Goal: Task Accomplishment & Management: Manage account settings

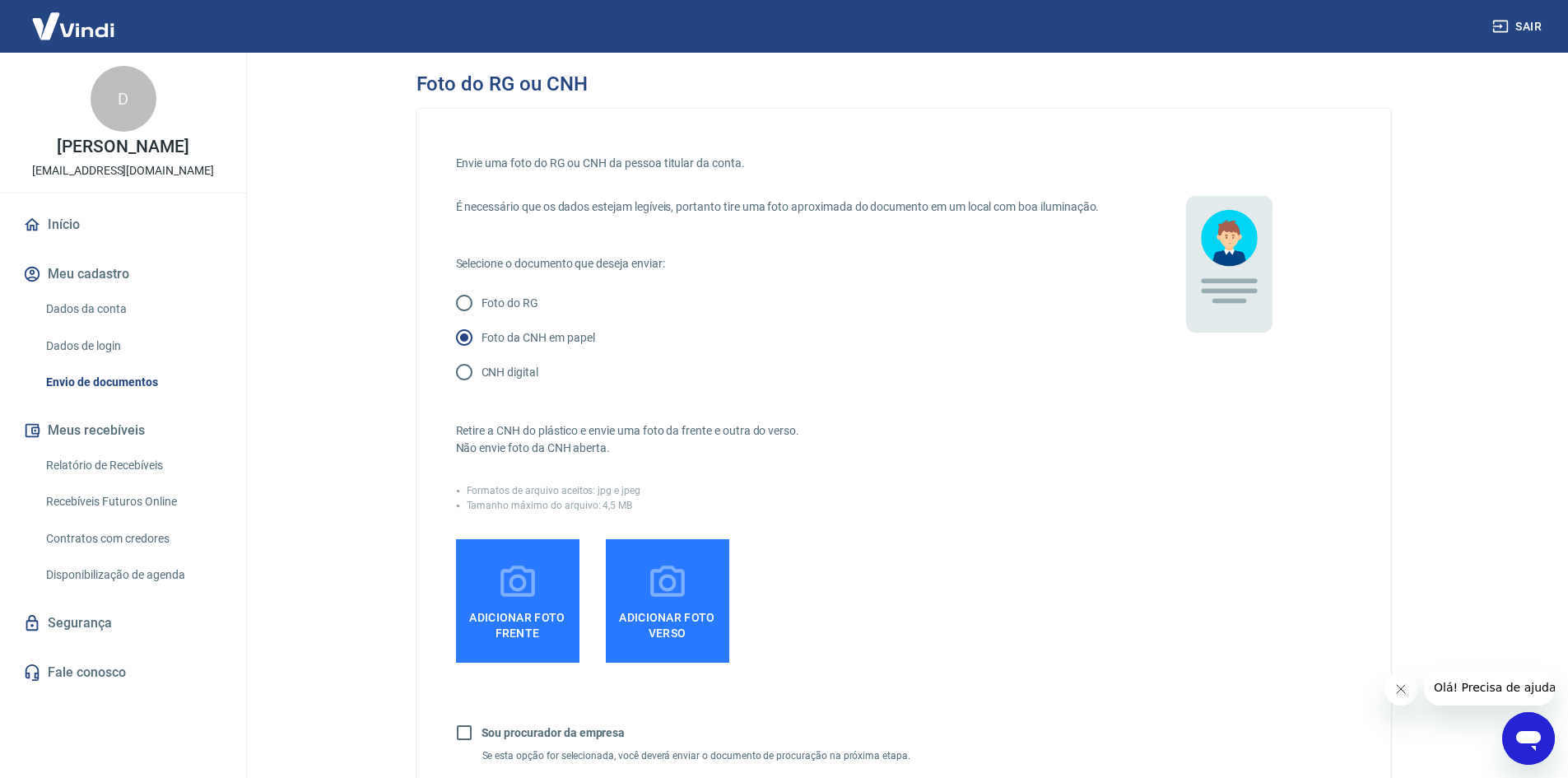
click at [506, 603] on icon at bounding box center [517, 583] width 41 height 41
click at [0, 0] on input "Adicionar foto frente" at bounding box center [0, 0] width 0 height 0
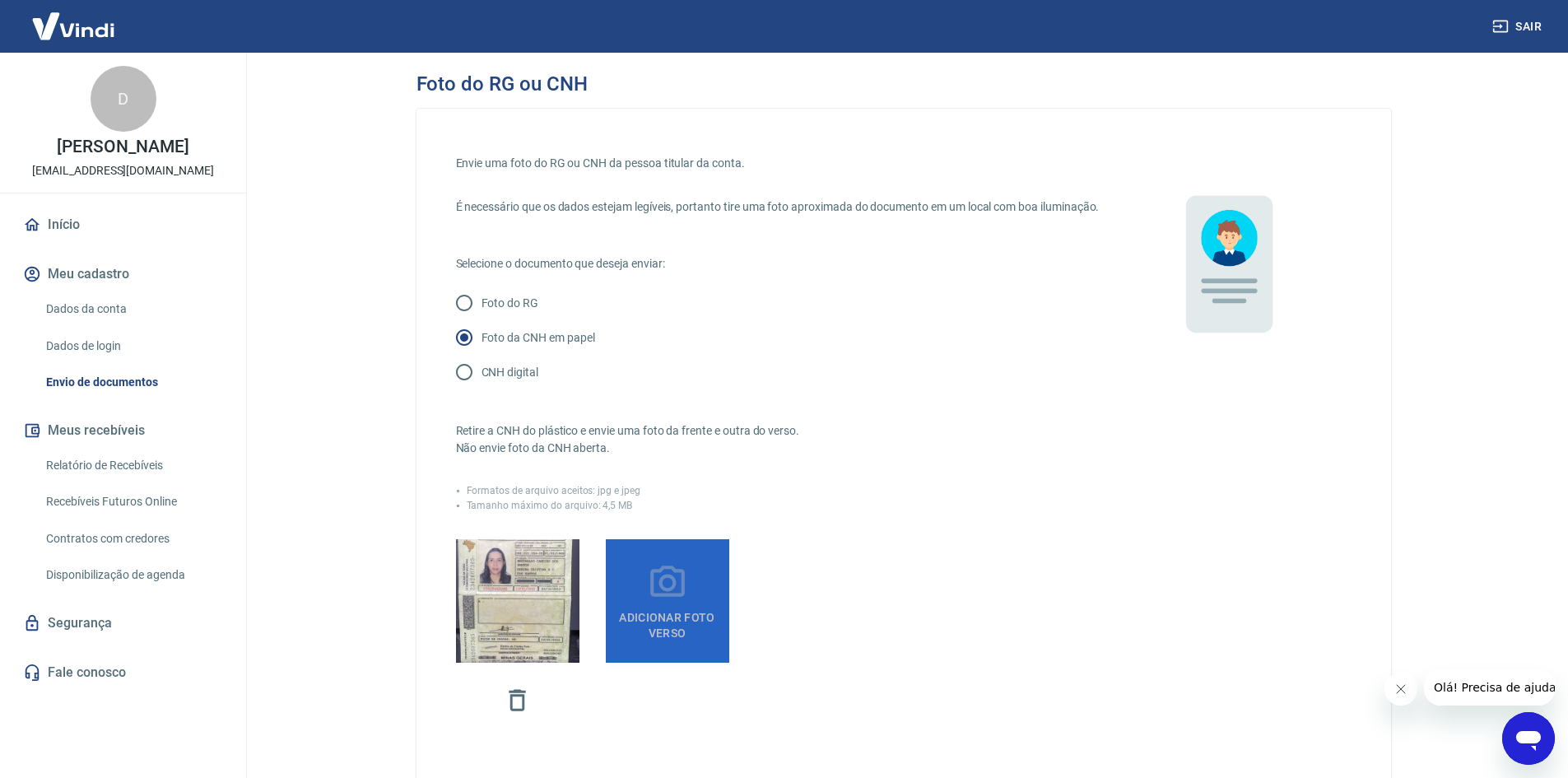
click at [672, 622] on span "Adicionar foto verso" at bounding box center [667, 621] width 110 height 37
click at [0, 0] on input "Adicionar foto verso" at bounding box center [0, 0] width 0 height 0
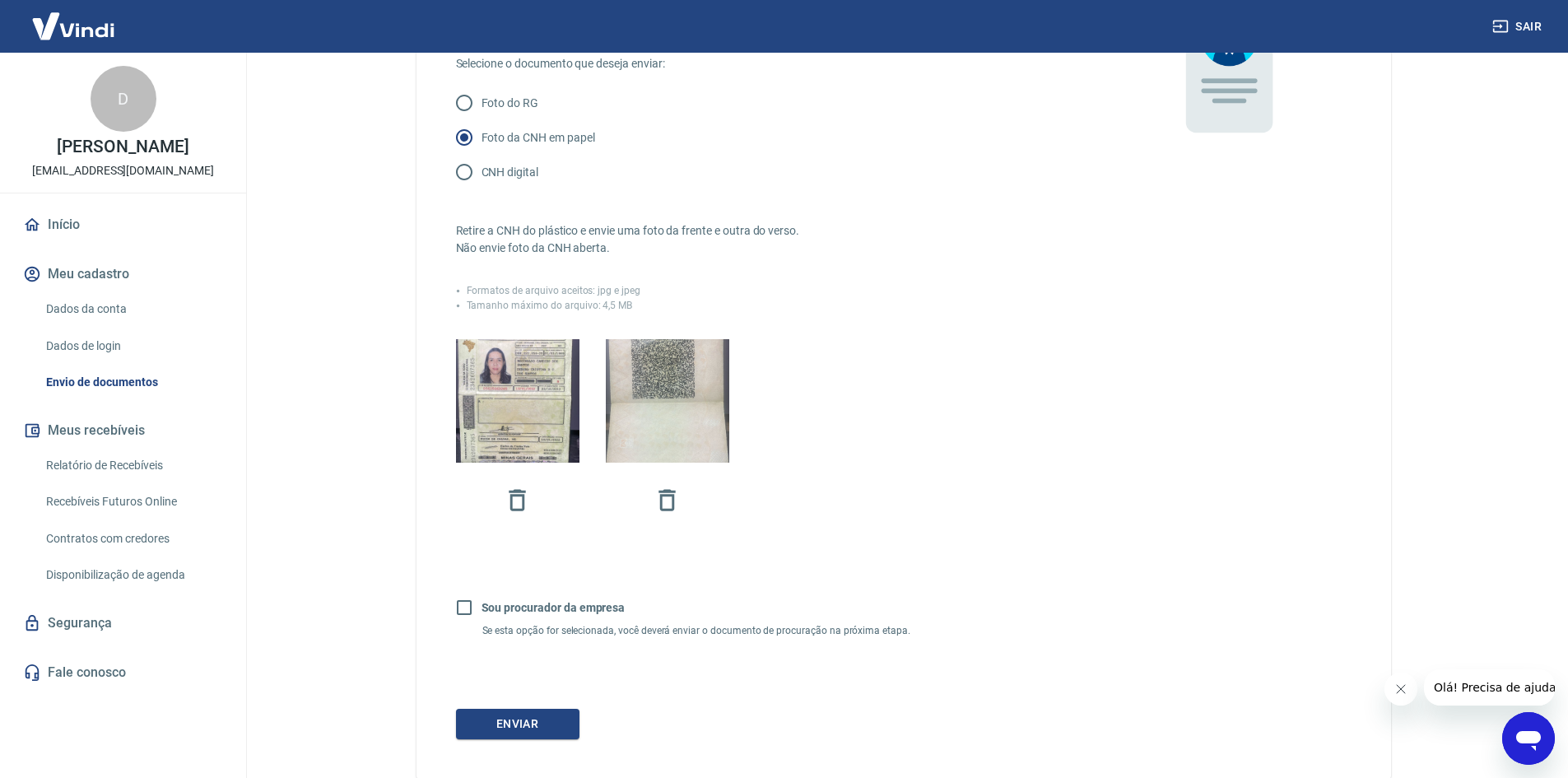
scroll to position [247, 0]
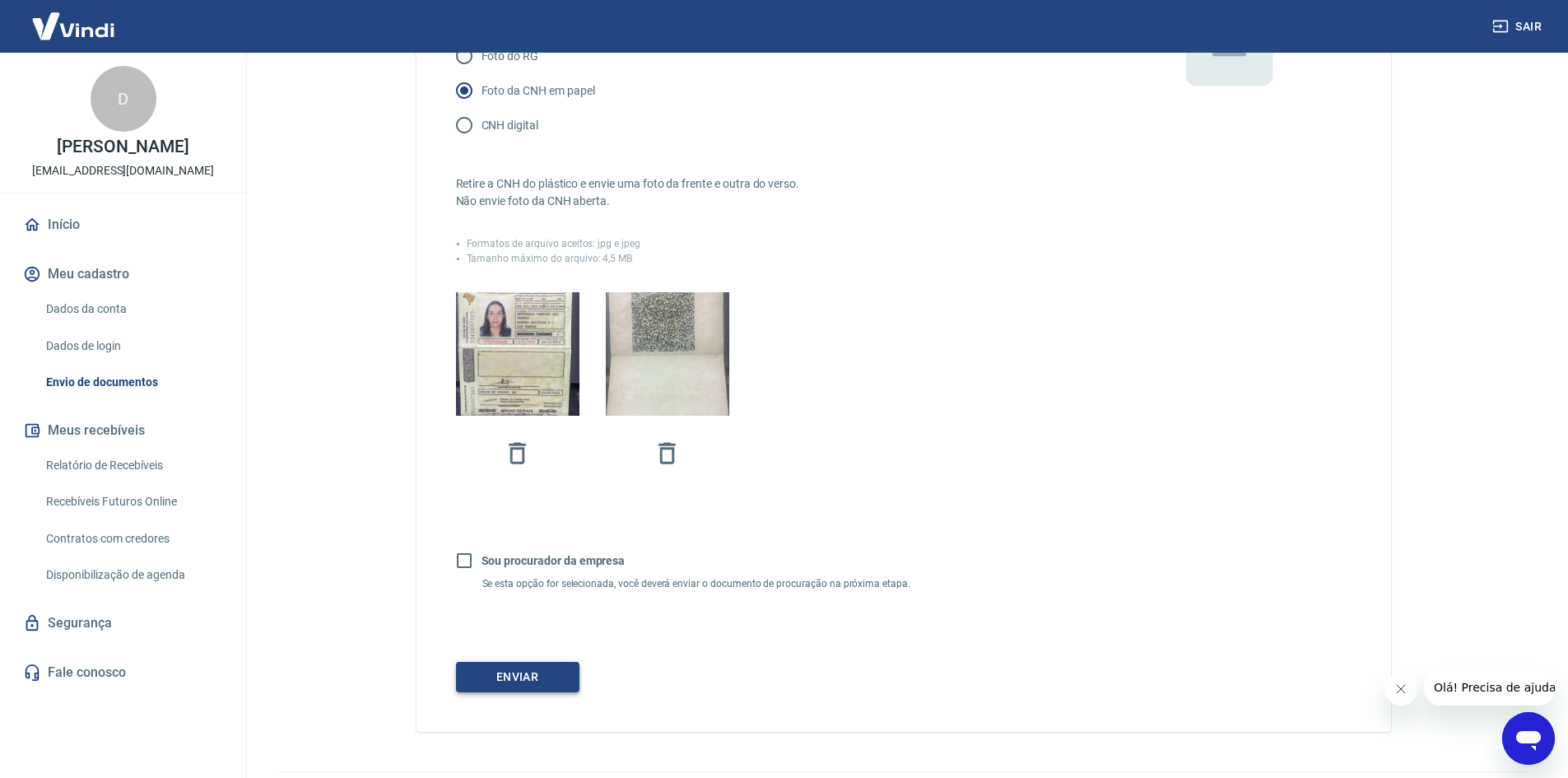
click at [538, 692] on button "Enviar" at bounding box center [517, 677] width 124 height 31
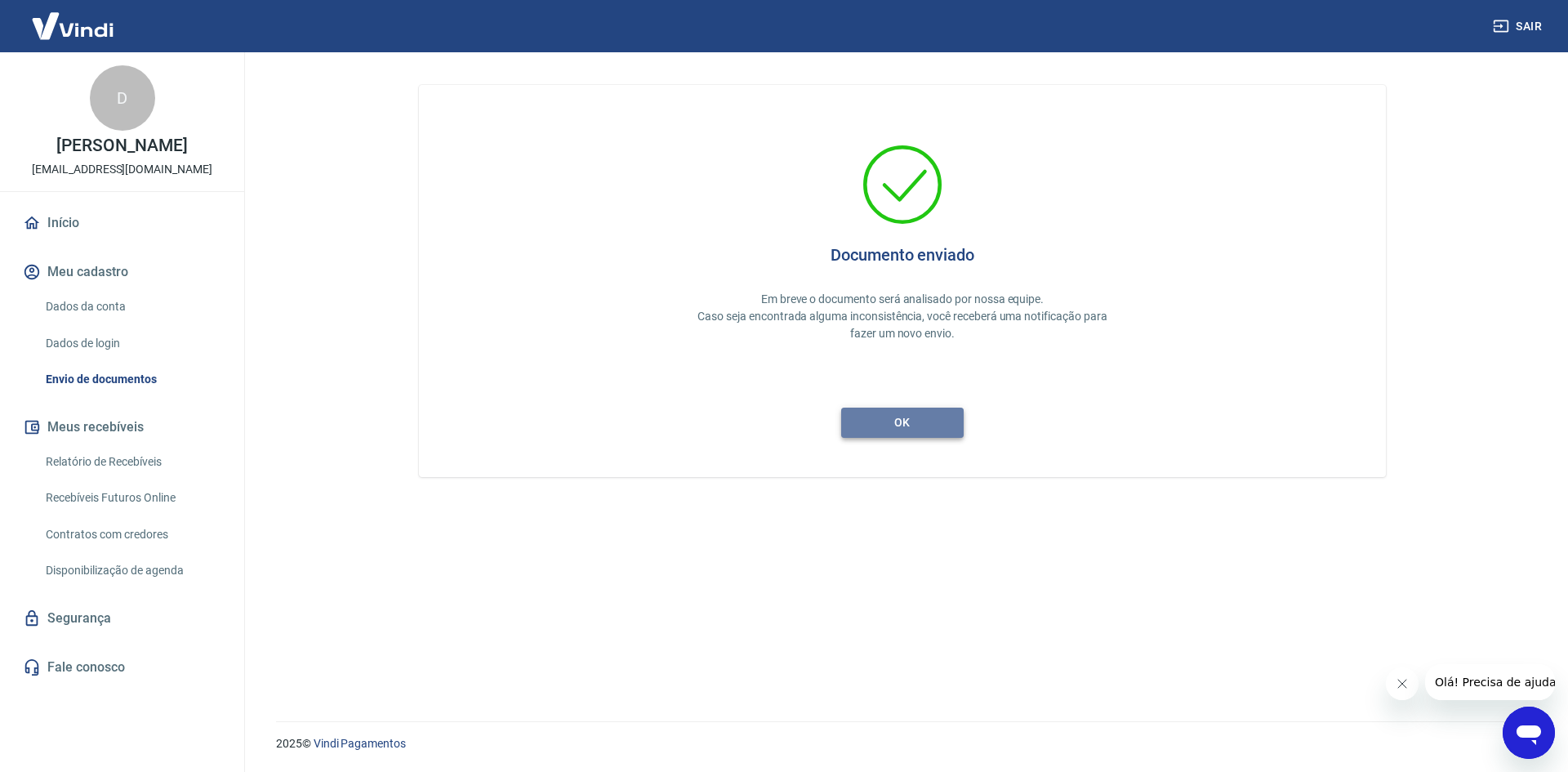
click at [920, 419] on button "ok" at bounding box center [902, 422] width 123 height 30
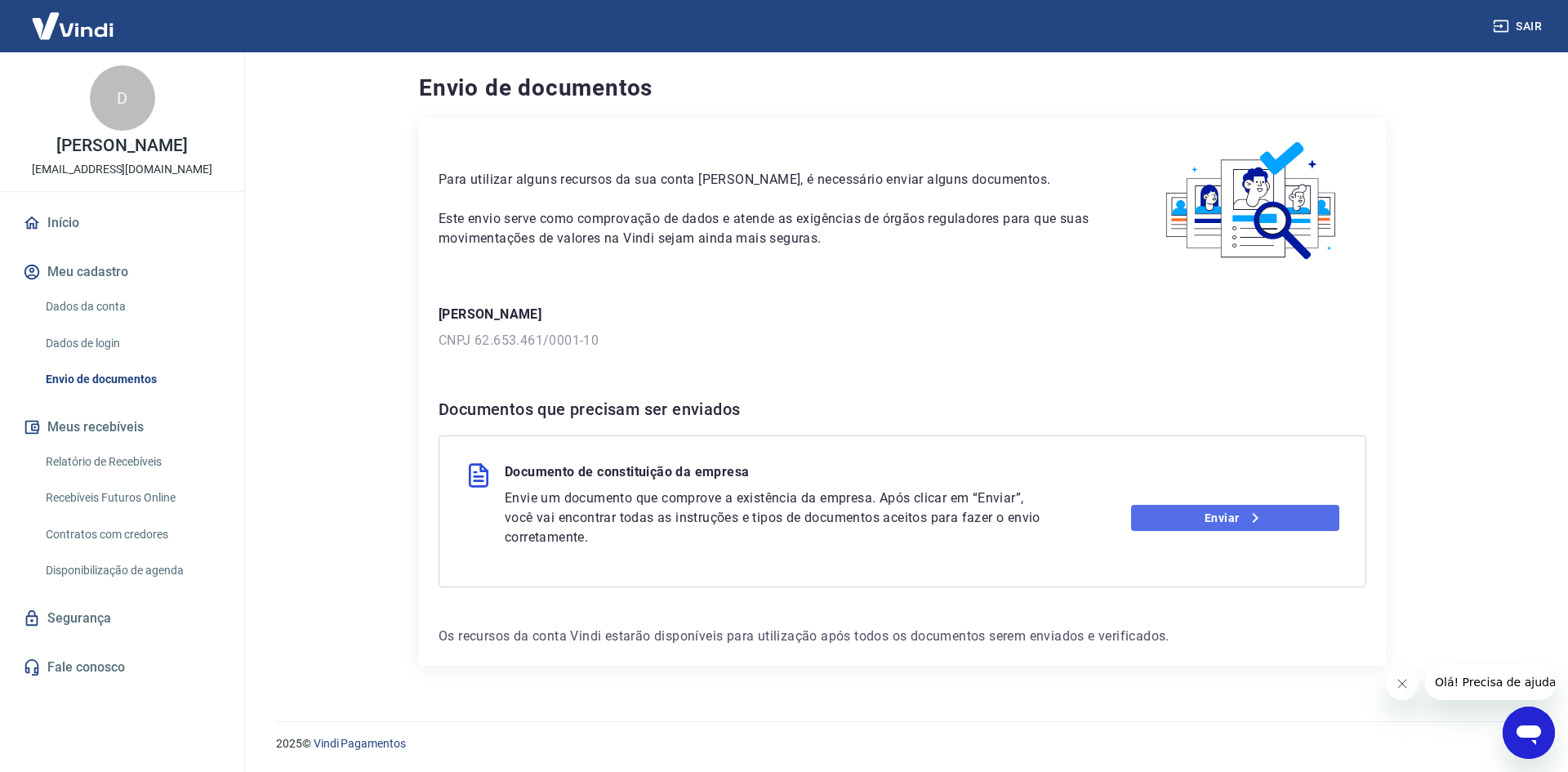
click at [1206, 514] on link "Enviar" at bounding box center [1236, 518] width 209 height 26
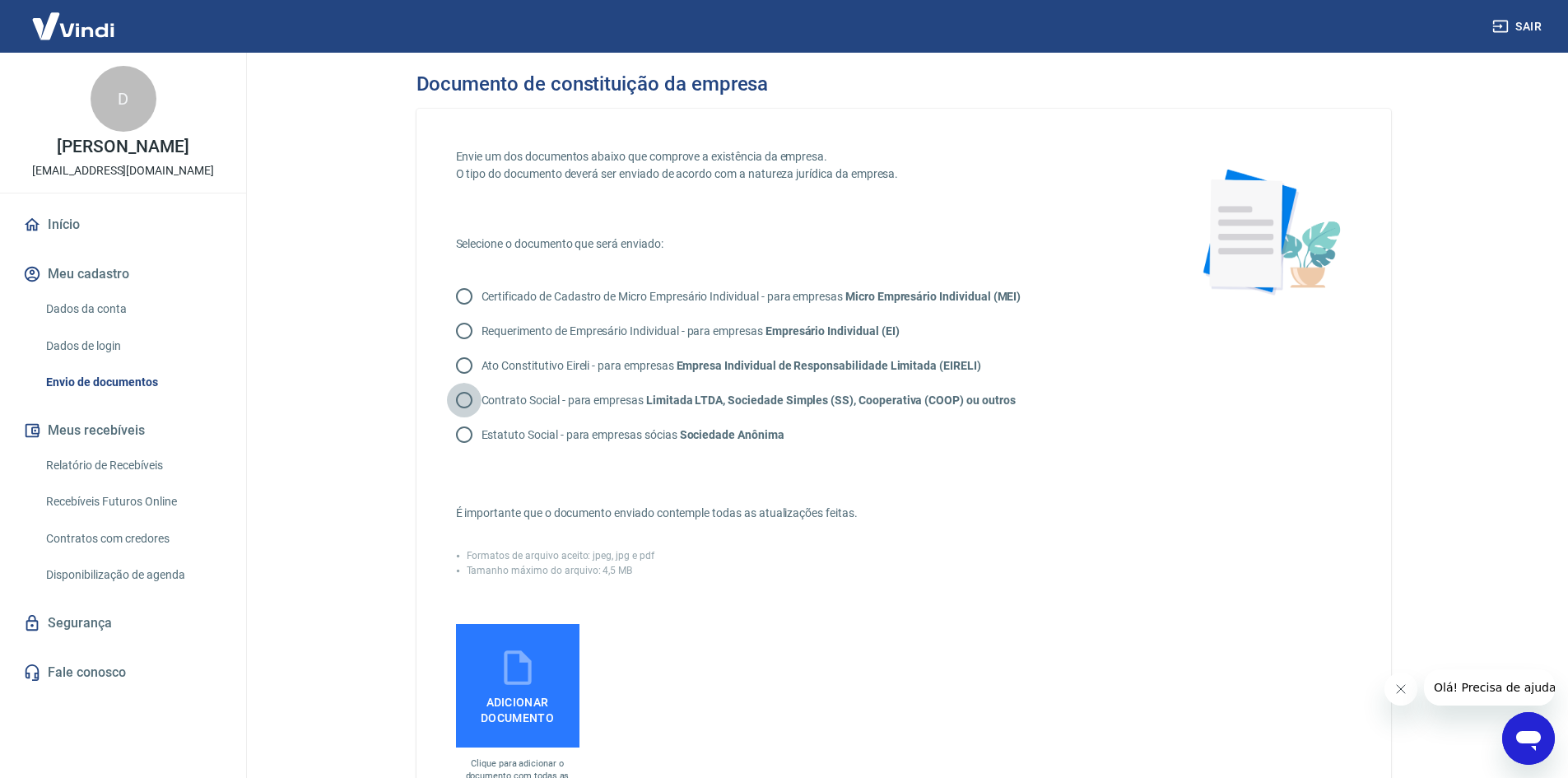
click at [466, 398] on input "Contrato Social - para empresas Limitada LTDA, Sociedade Simples (SS), Cooperat…" at bounding box center [464, 400] width 35 height 35
radio input "true"
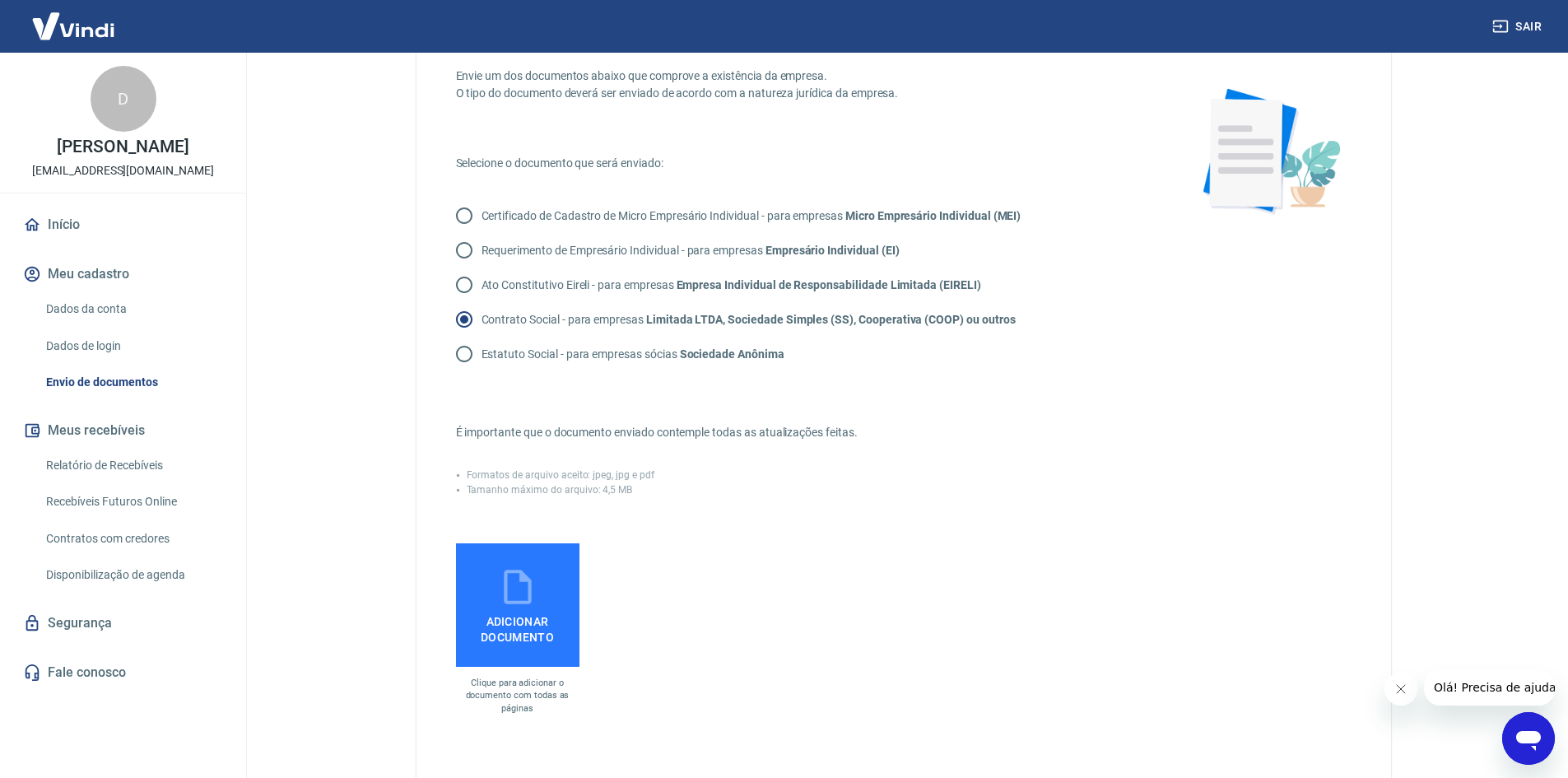
scroll to position [82, 0]
click at [511, 589] on icon at bounding box center [517, 586] width 41 height 41
click at [0, 0] on input "Adicionar documento" at bounding box center [0, 0] width 0 height 0
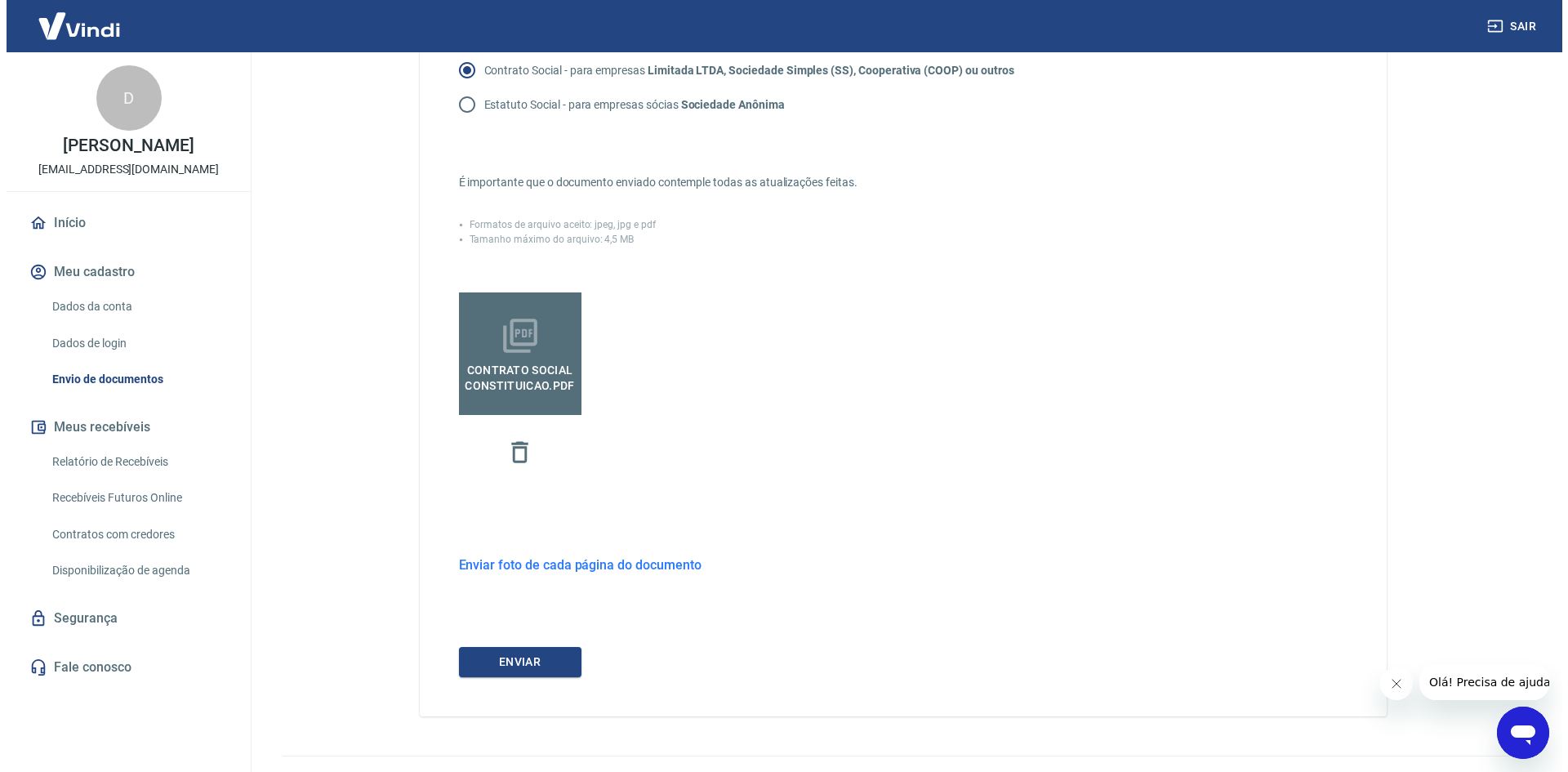
scroll to position [361, 0]
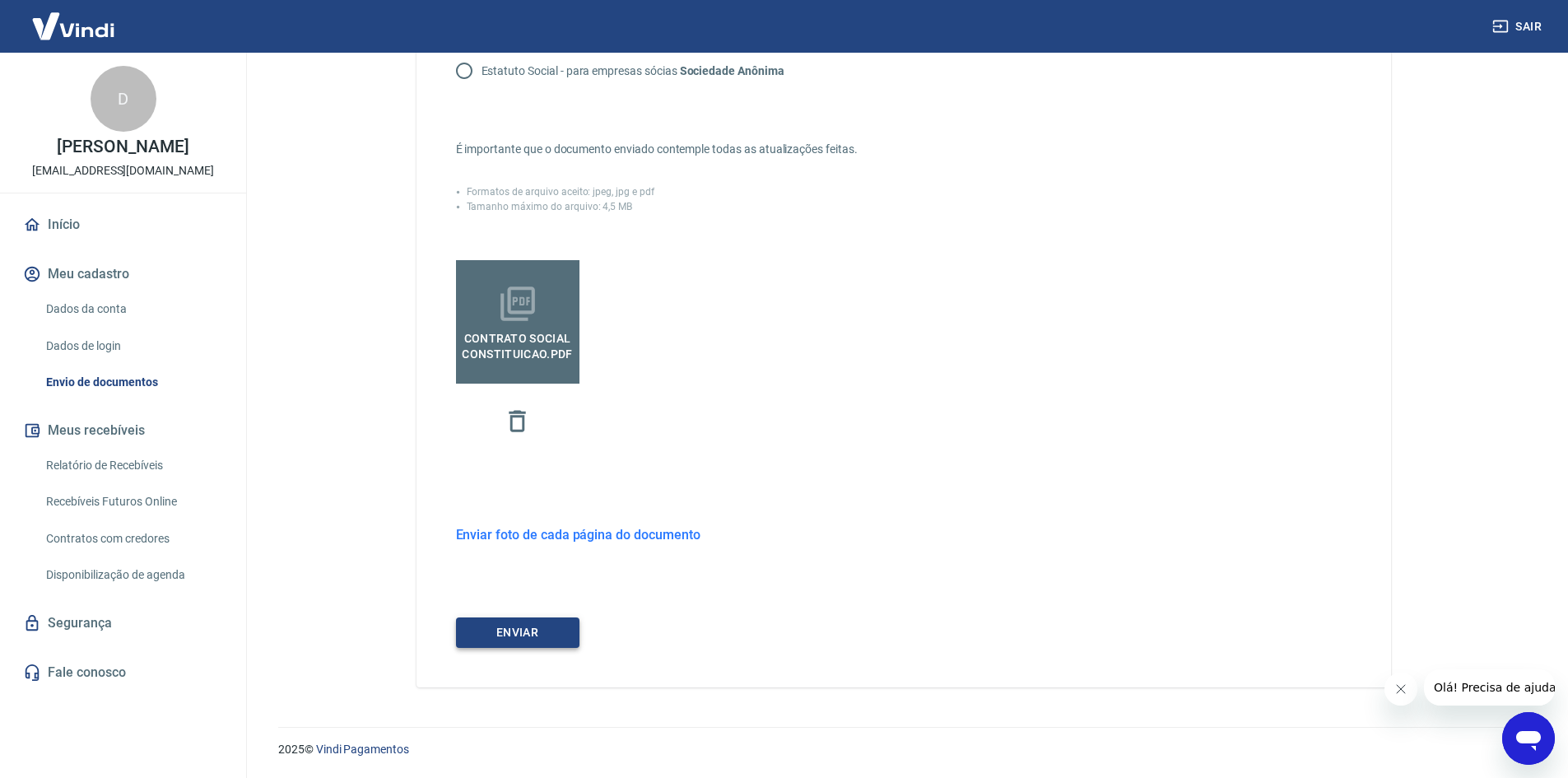
click at [512, 625] on button "ENVIAR" at bounding box center [517, 632] width 124 height 31
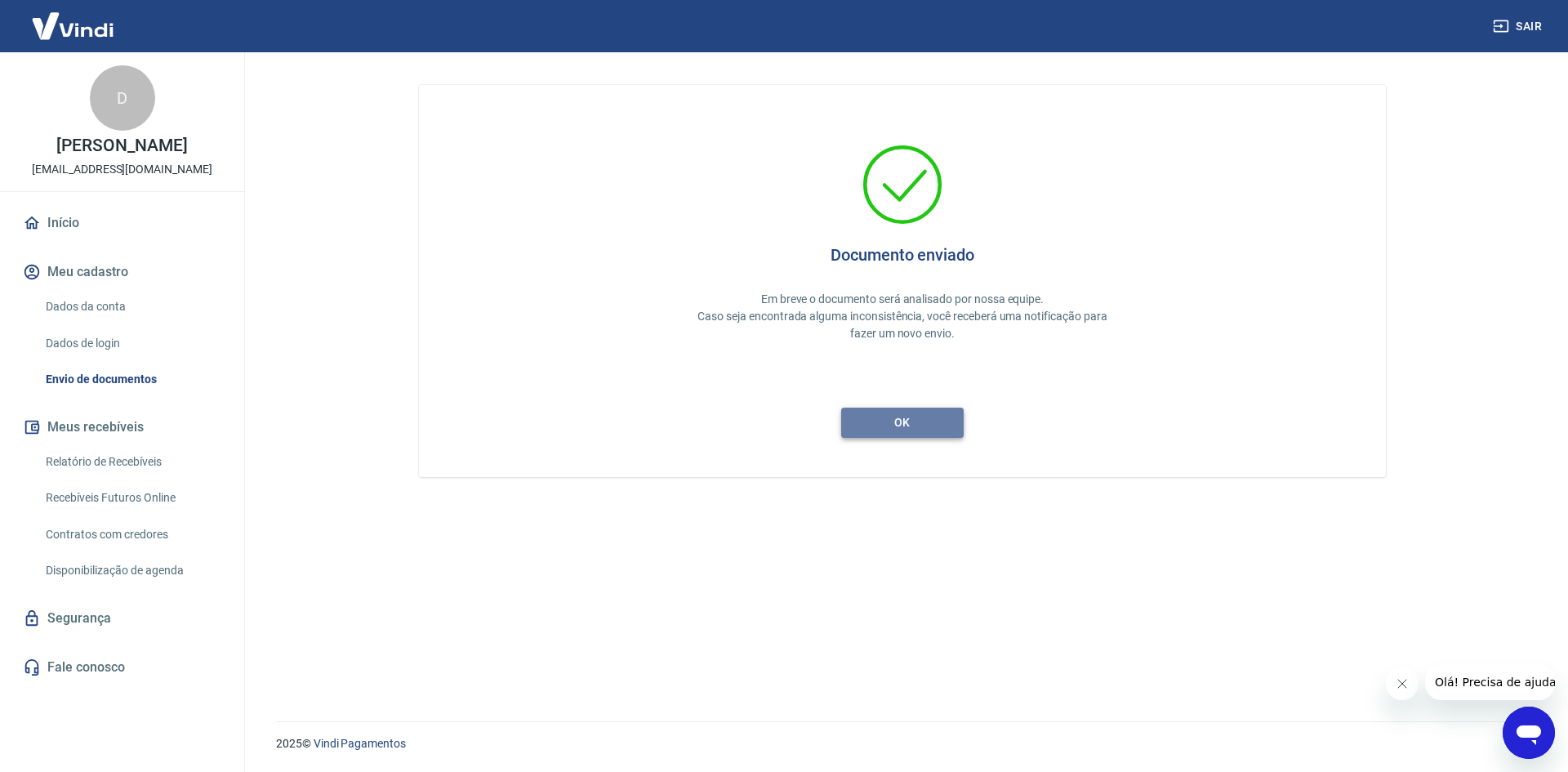
click at [905, 426] on button "ok" at bounding box center [902, 422] width 123 height 30
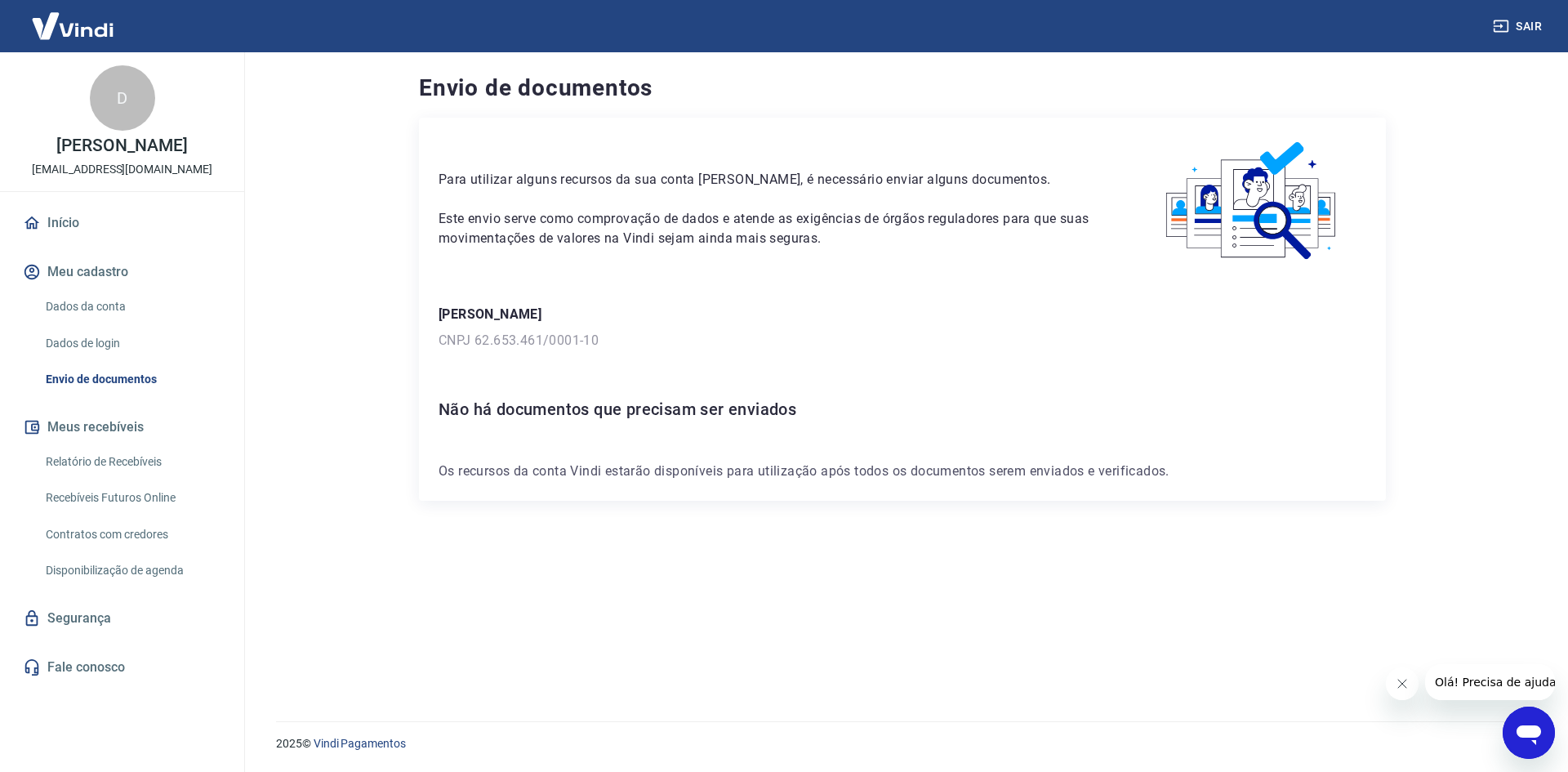
click at [67, 237] on link "Início" at bounding box center [122, 223] width 205 height 36
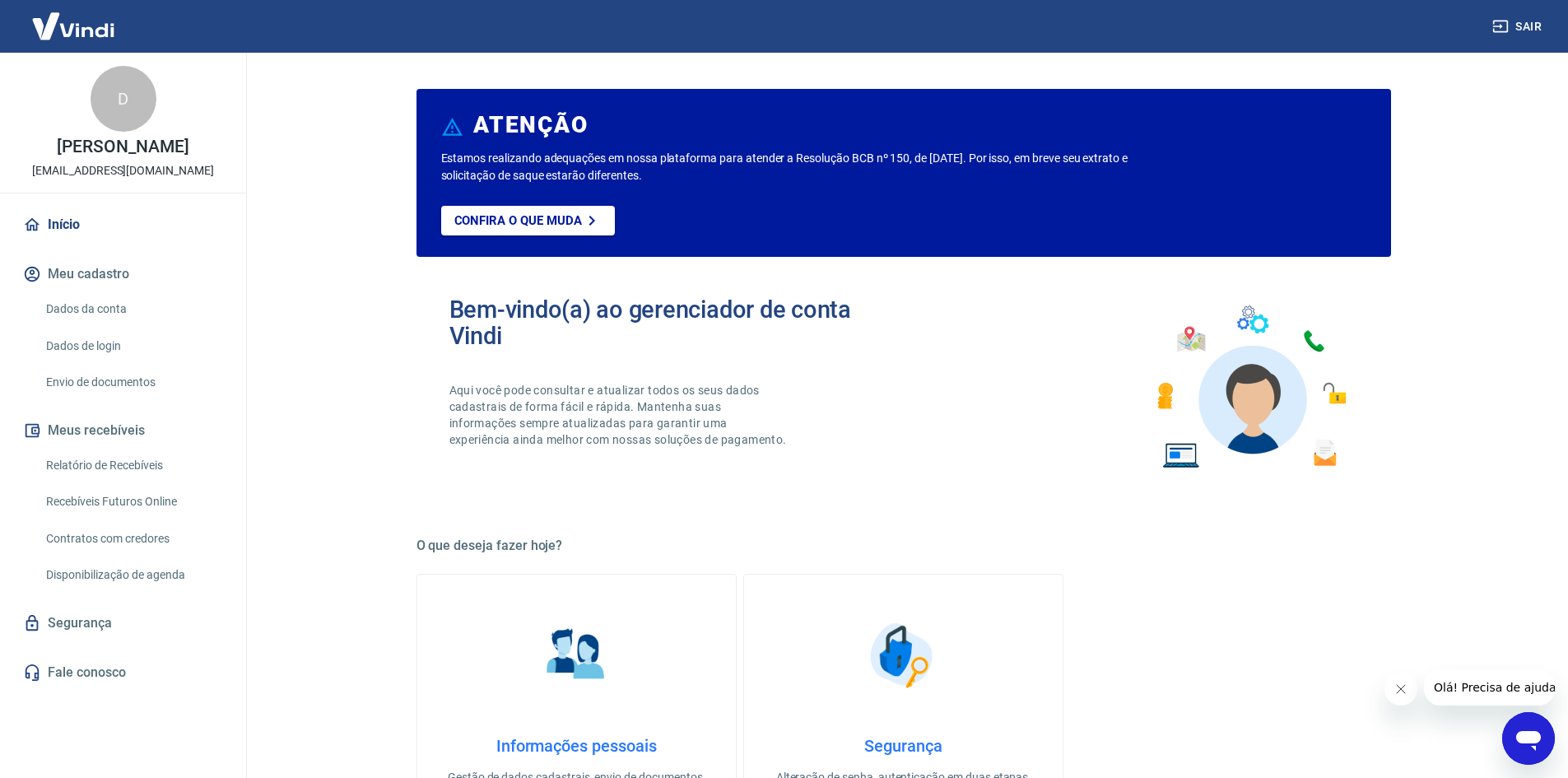
click at [102, 292] on button "Meu cadastro" at bounding box center [123, 275] width 206 height 36
click at [95, 290] on button "Meu cadastro" at bounding box center [123, 275] width 206 height 36
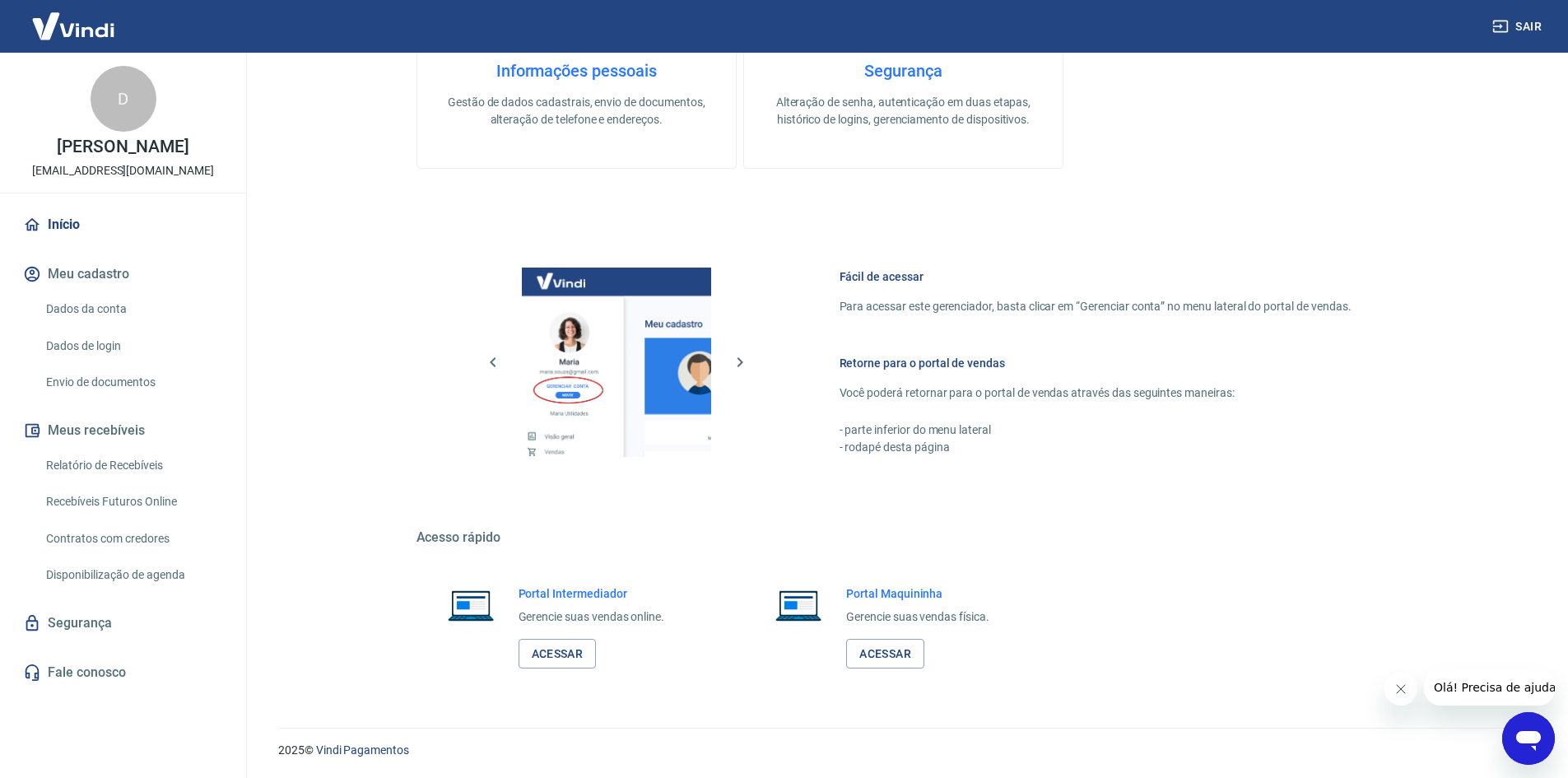
scroll to position [676, 0]
click at [906, 652] on link "Acessar" at bounding box center [885, 653] width 78 height 31
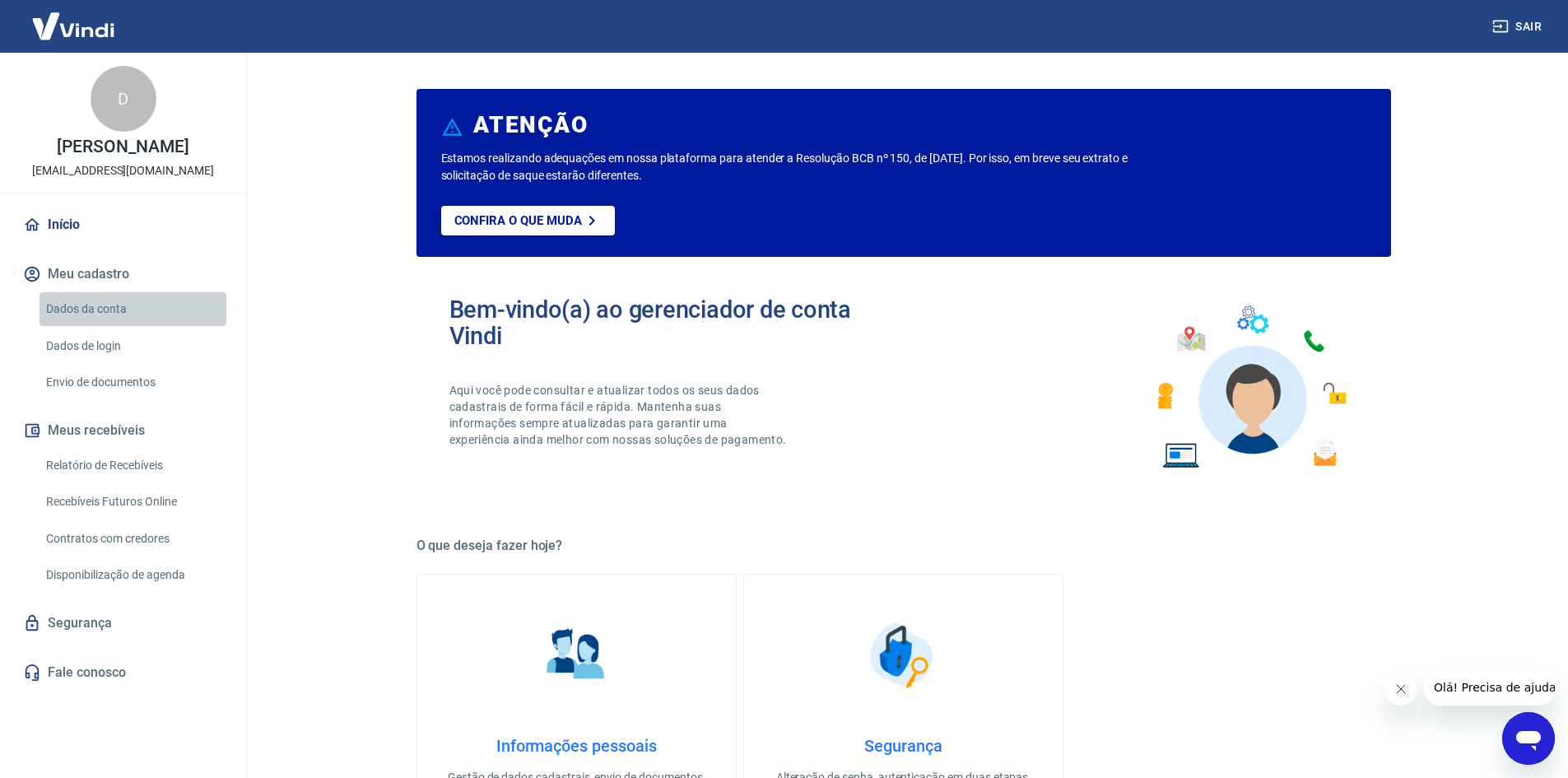
click at [61, 323] on link "Dados da conta" at bounding box center [133, 309] width 187 height 34
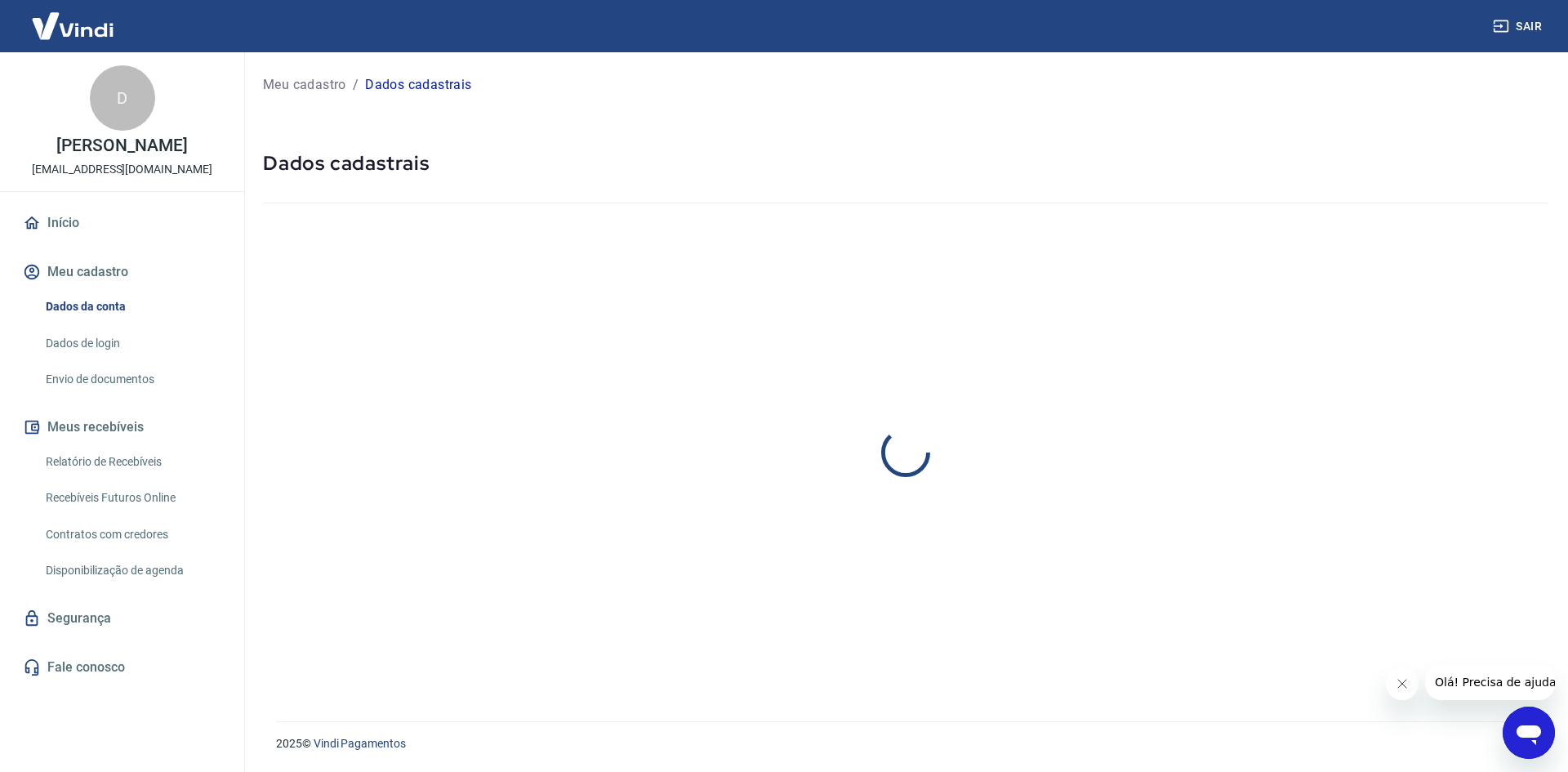
select select "MG"
select select "business"
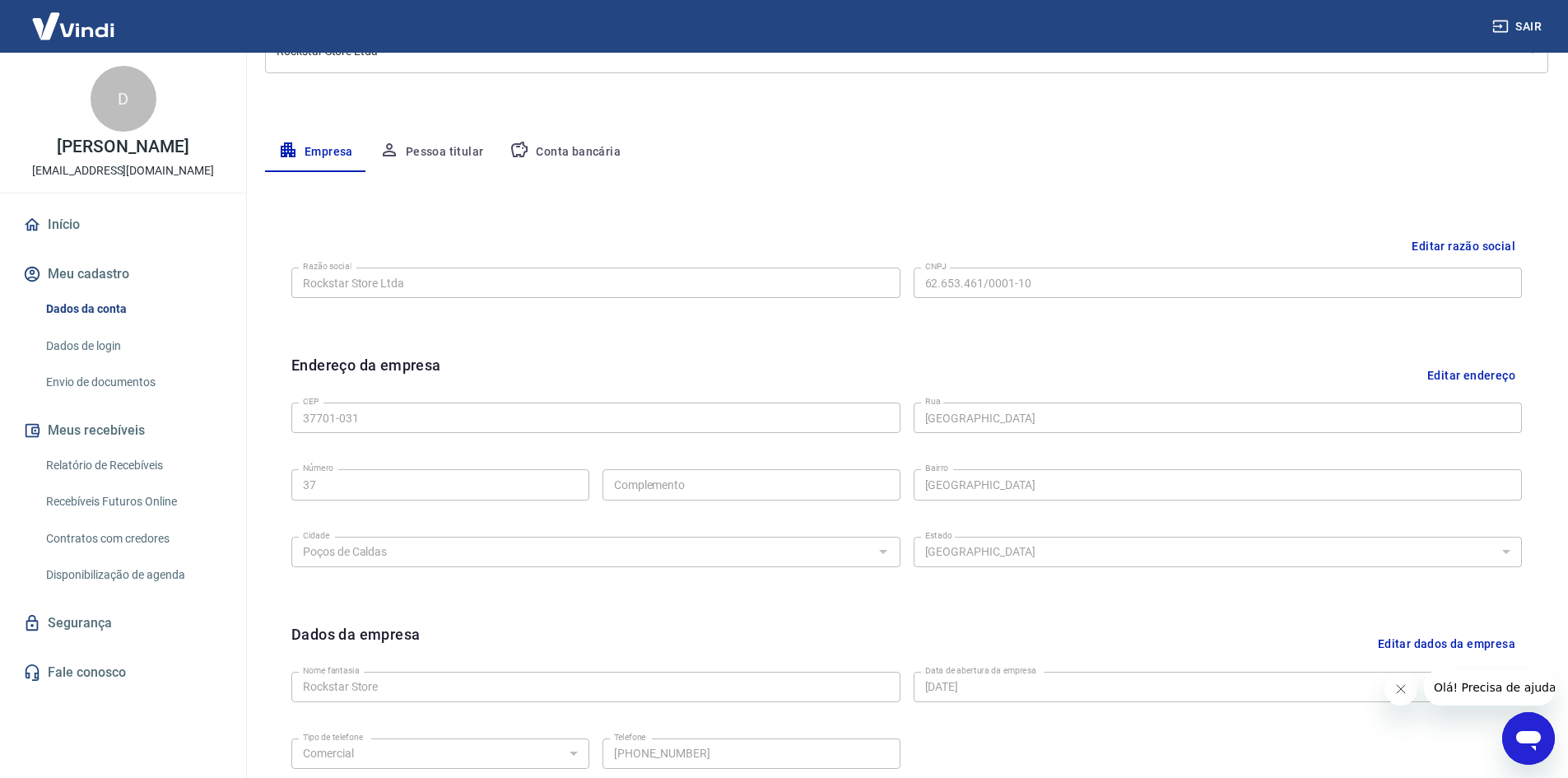
scroll to position [163, 0]
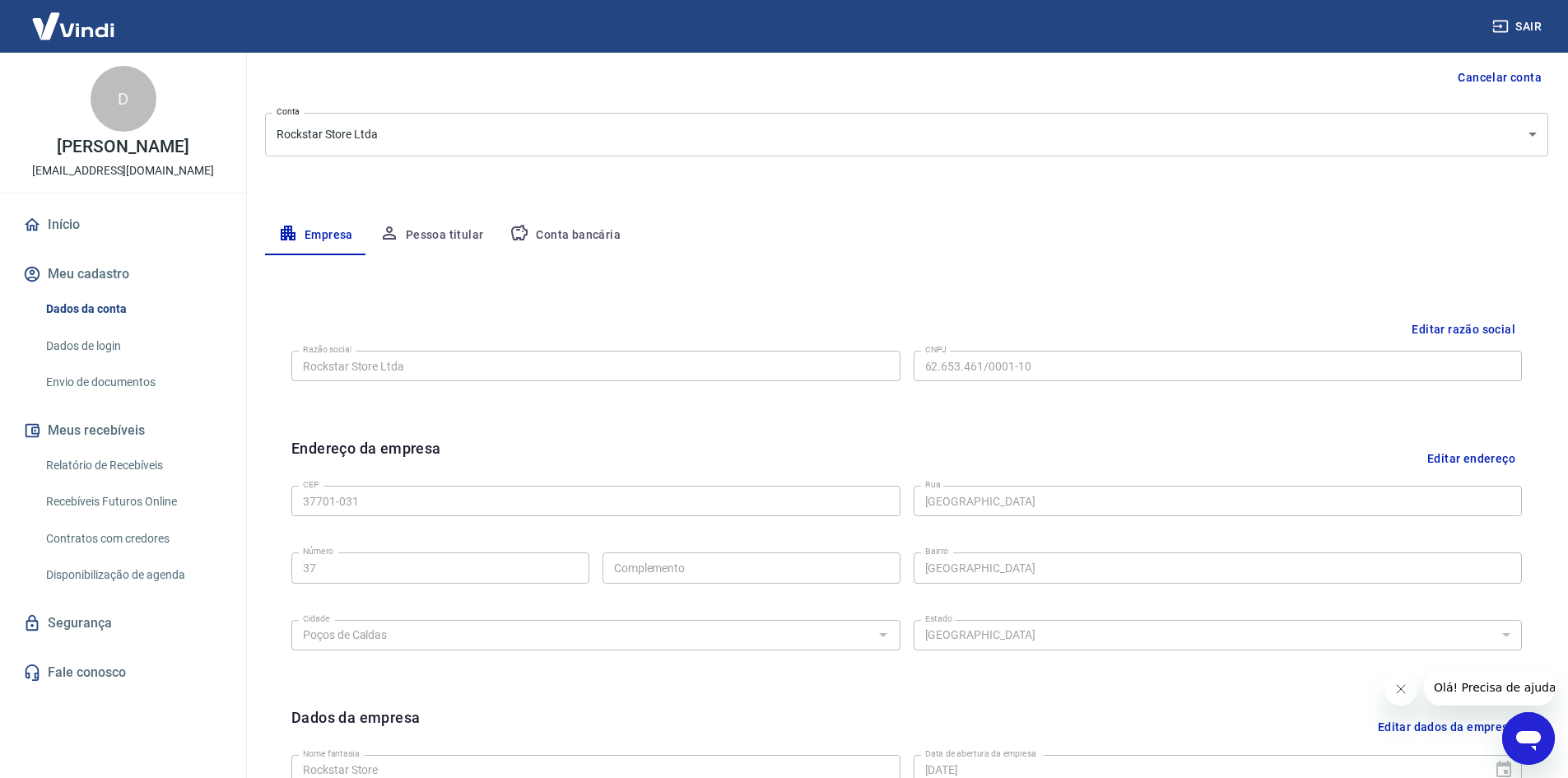
click at [446, 231] on button "Pessoa titular" at bounding box center [432, 236] width 131 height 40
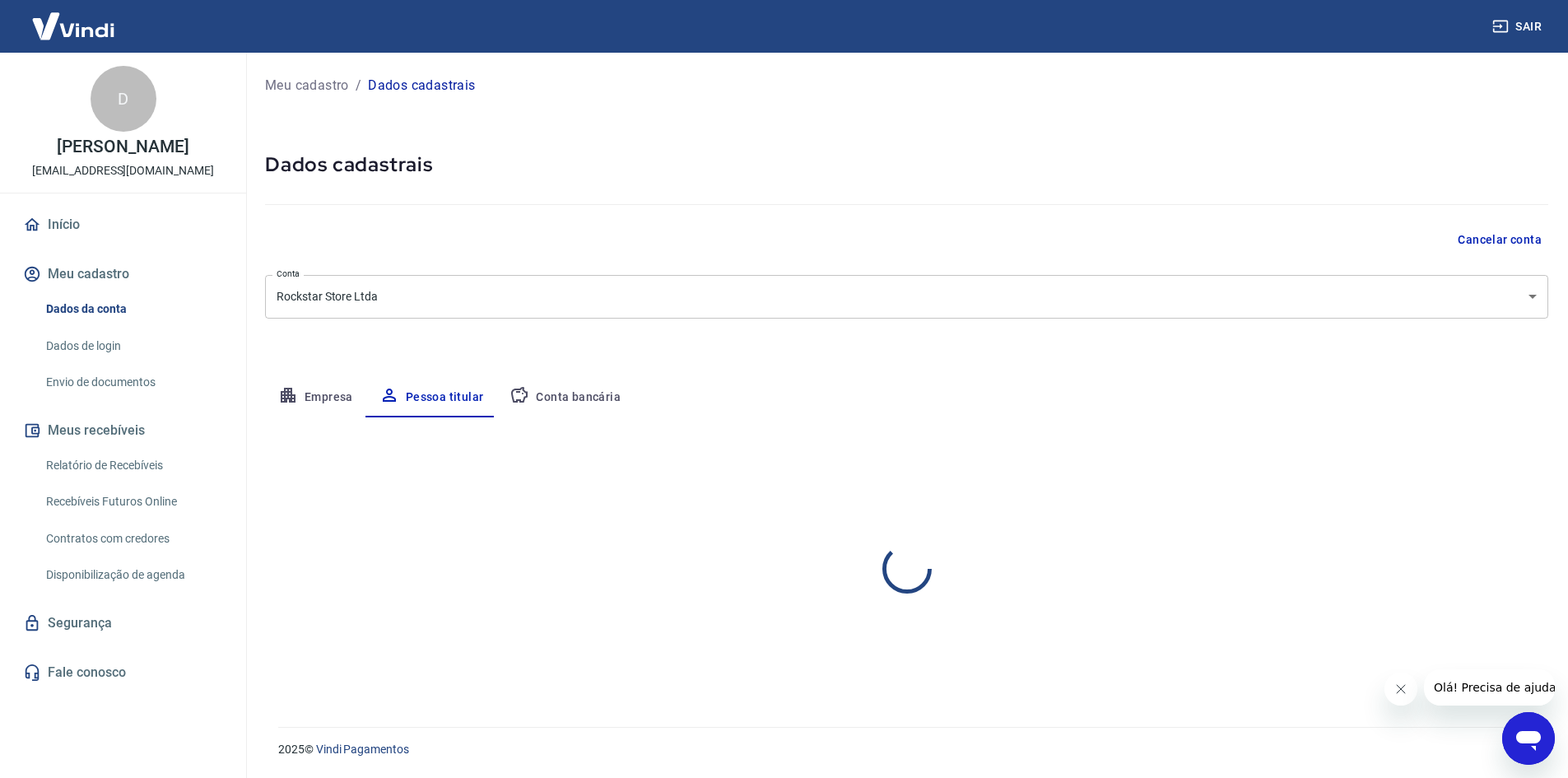
scroll to position [0, 0]
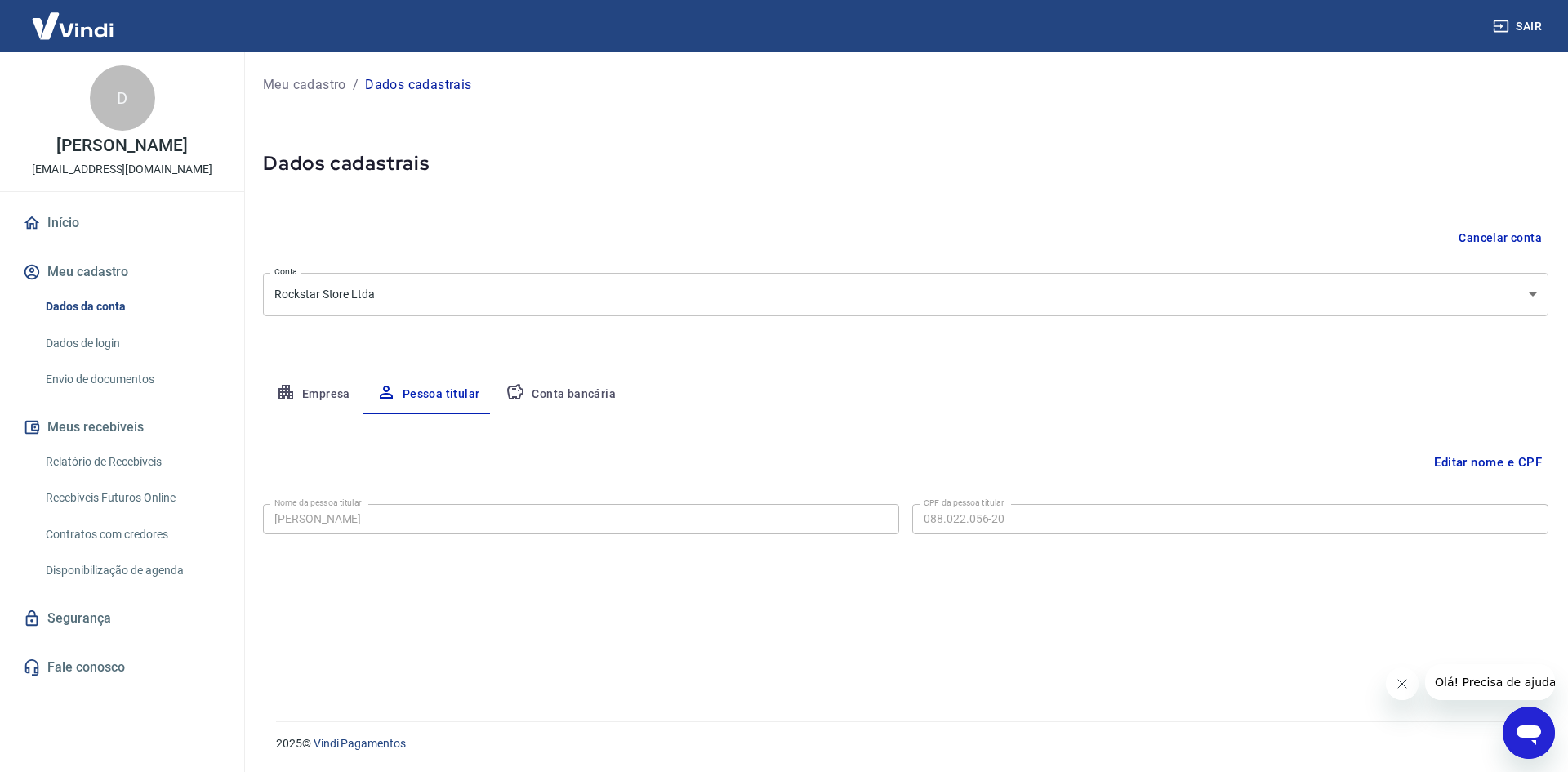
click at [570, 388] on button "Conta bancária" at bounding box center [561, 395] width 137 height 40
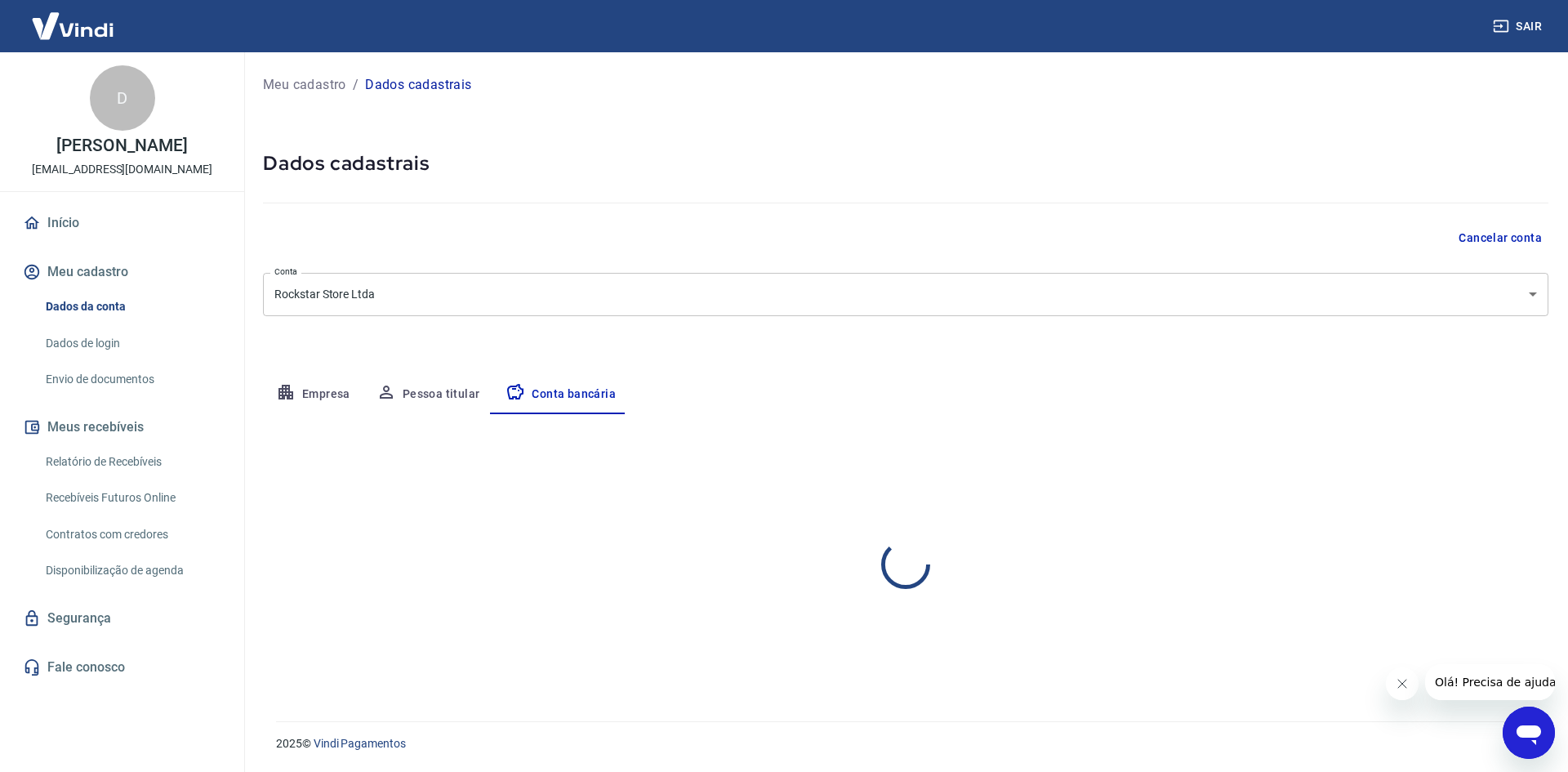
select select "1"
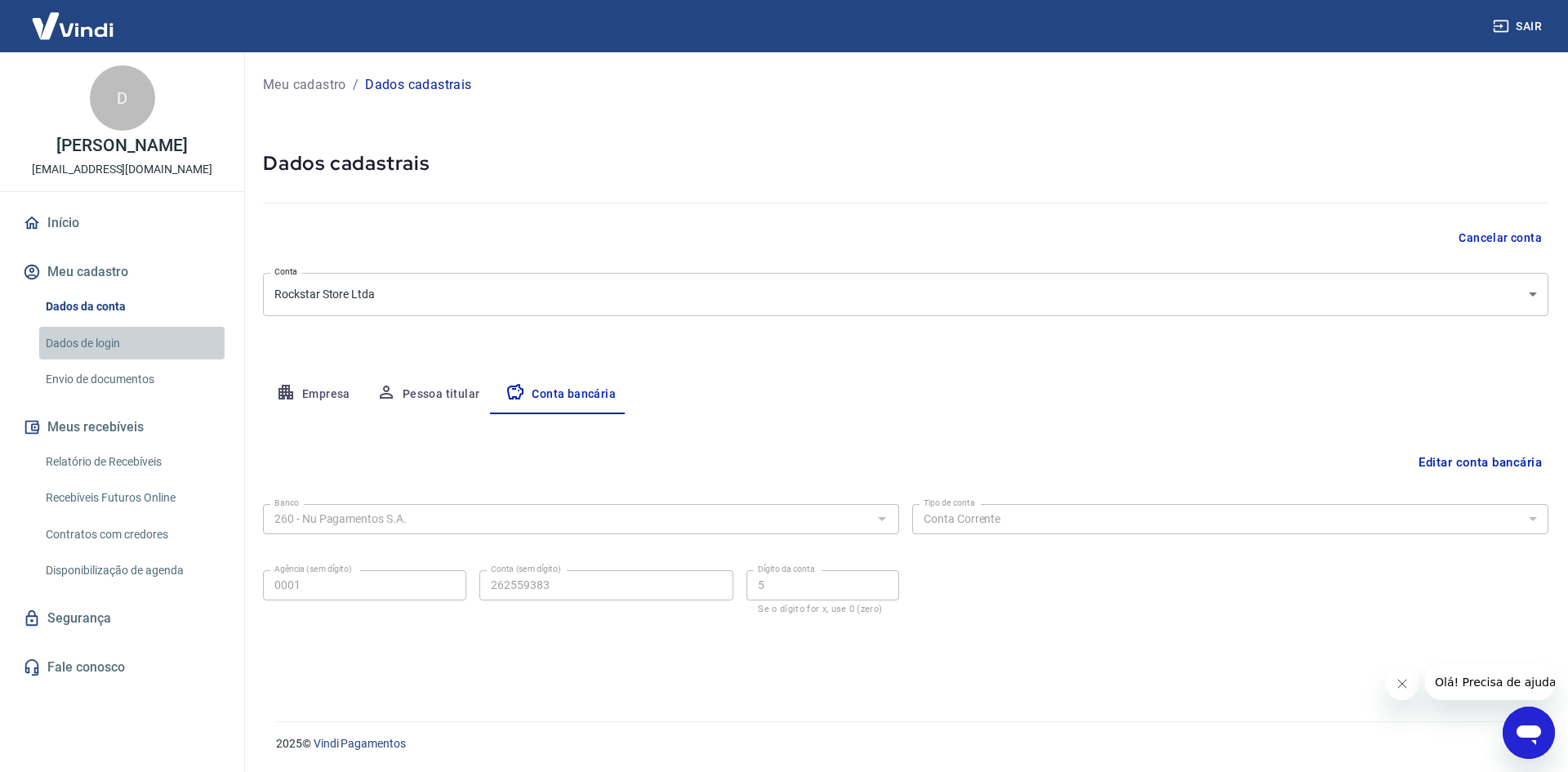
click at [106, 357] on link "Dados de login" at bounding box center [132, 343] width 185 height 34
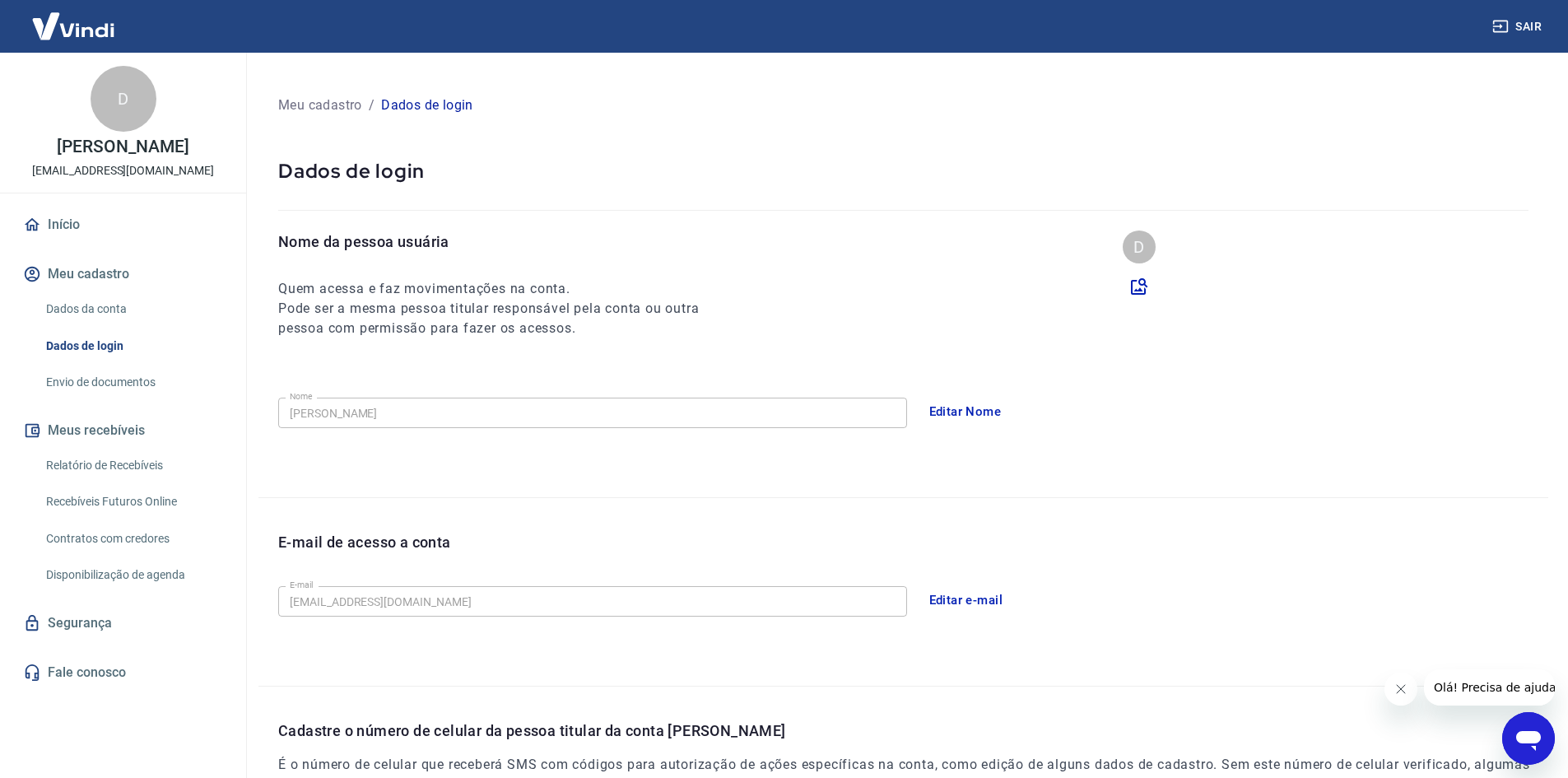
click at [991, 407] on button "Editar Nome" at bounding box center [965, 411] width 90 height 35
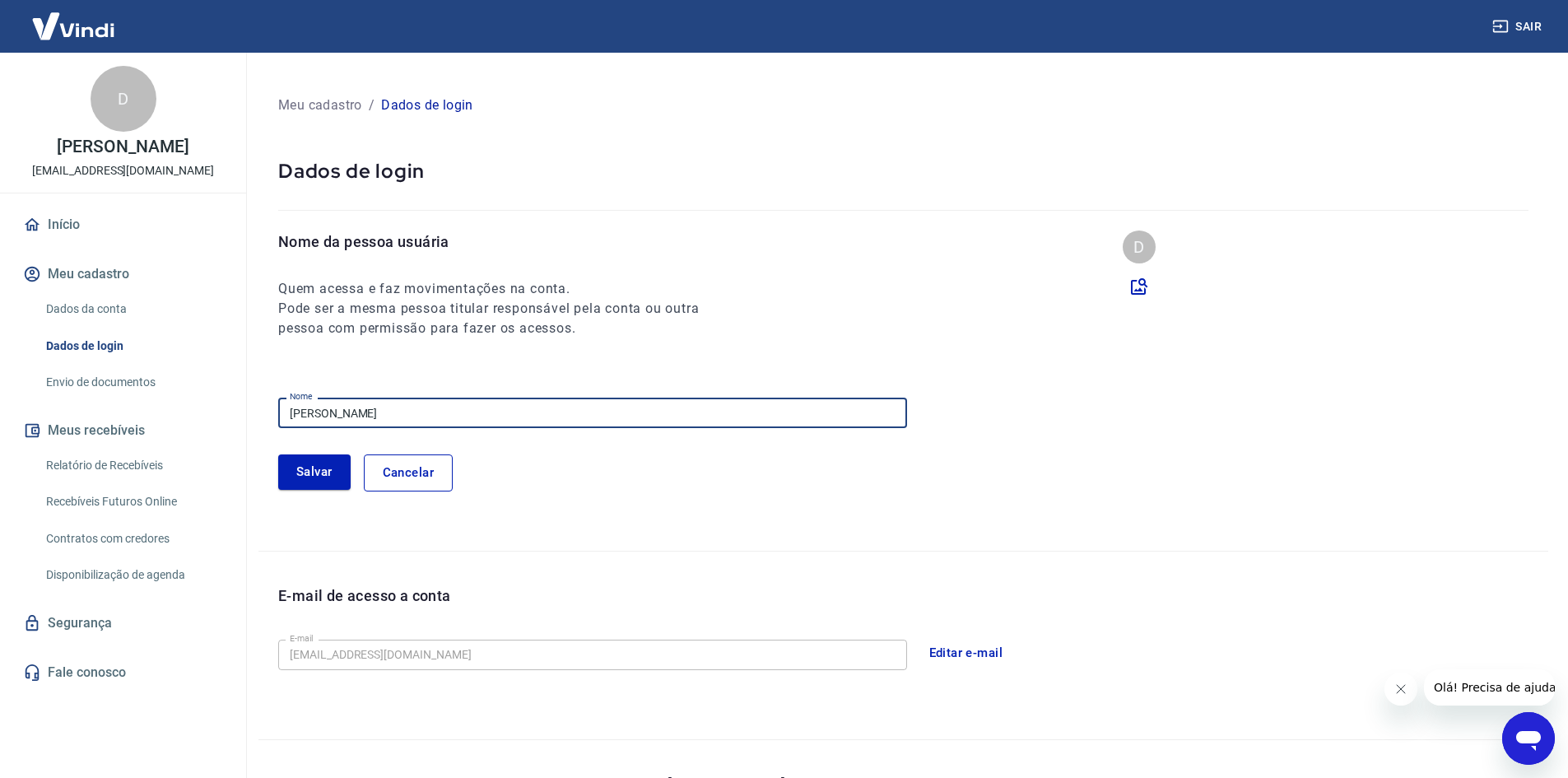
drag, startPoint x: 511, startPoint y: 415, endPoint x: -34, endPoint y: 409, distance: 545.0
click at [0, 409] on html "Sair D Daiane Cristina Cândido dos Santos use.rockstarstore@gmail.com Início Me…" at bounding box center [784, 389] width 1568 height 778
click at [323, 473] on button "Salvar" at bounding box center [313, 472] width 72 height 35
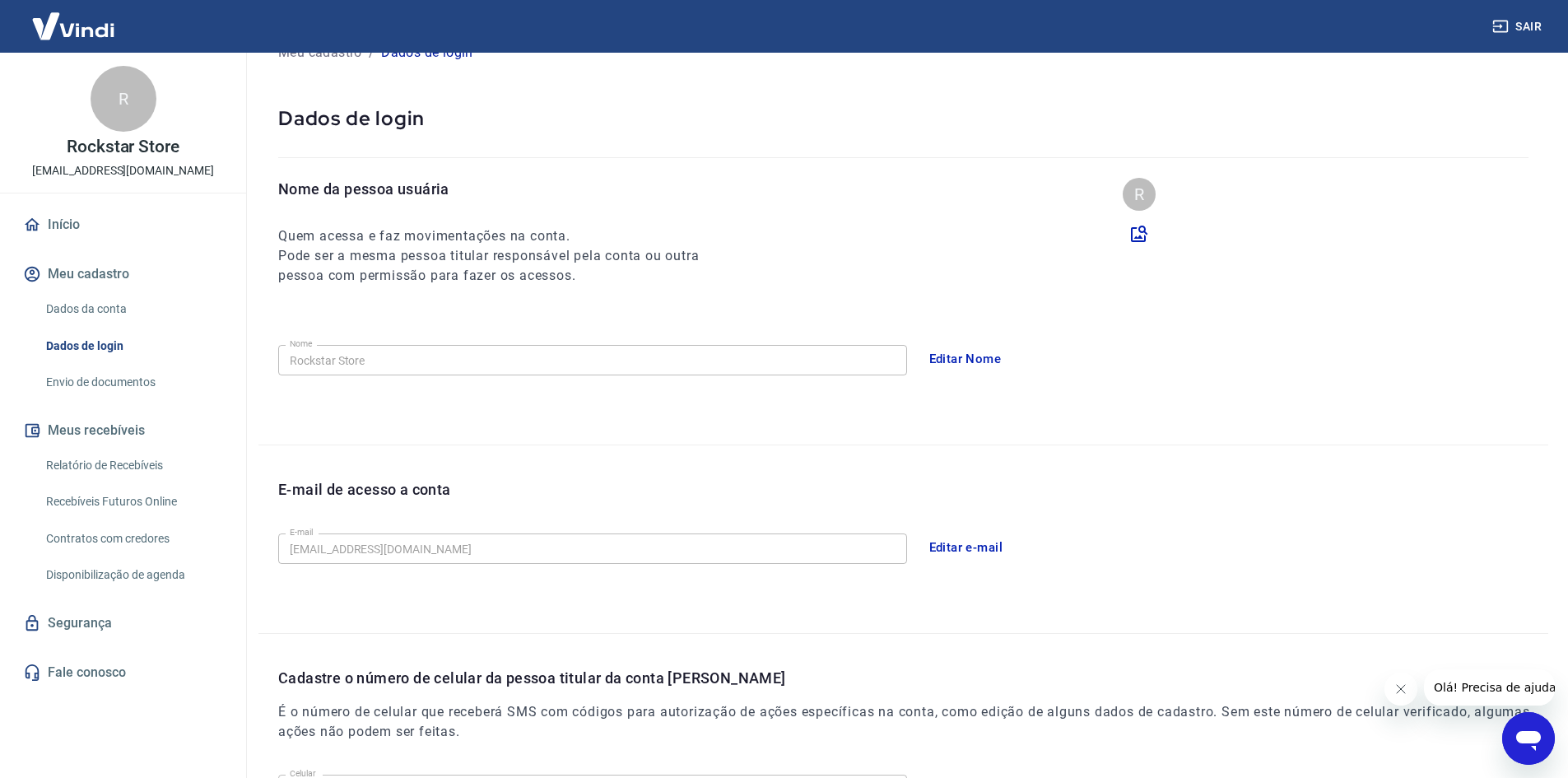
scroll to position [30, 0]
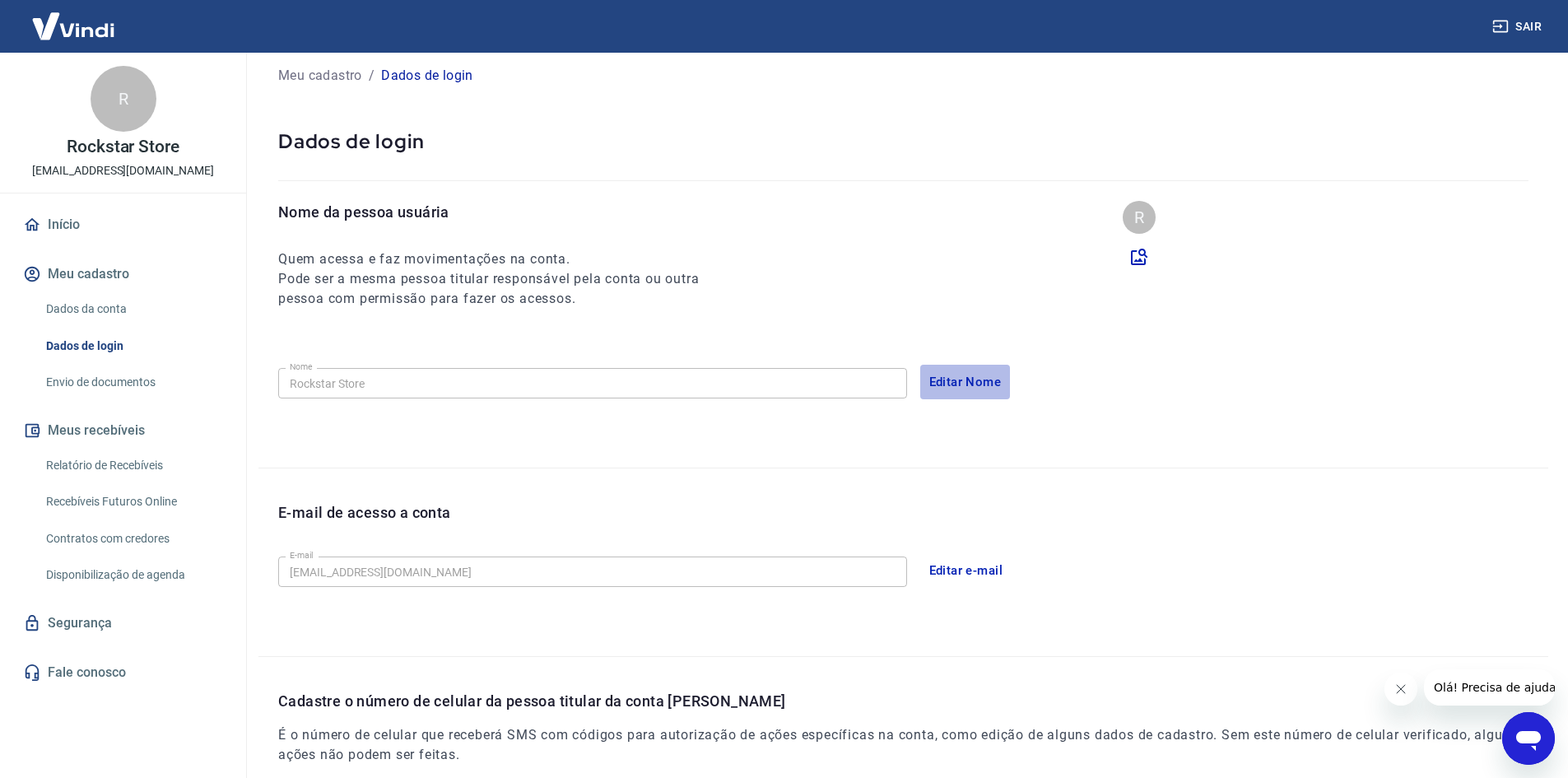
click at [944, 376] on button "Editar Nome" at bounding box center [965, 382] width 90 height 35
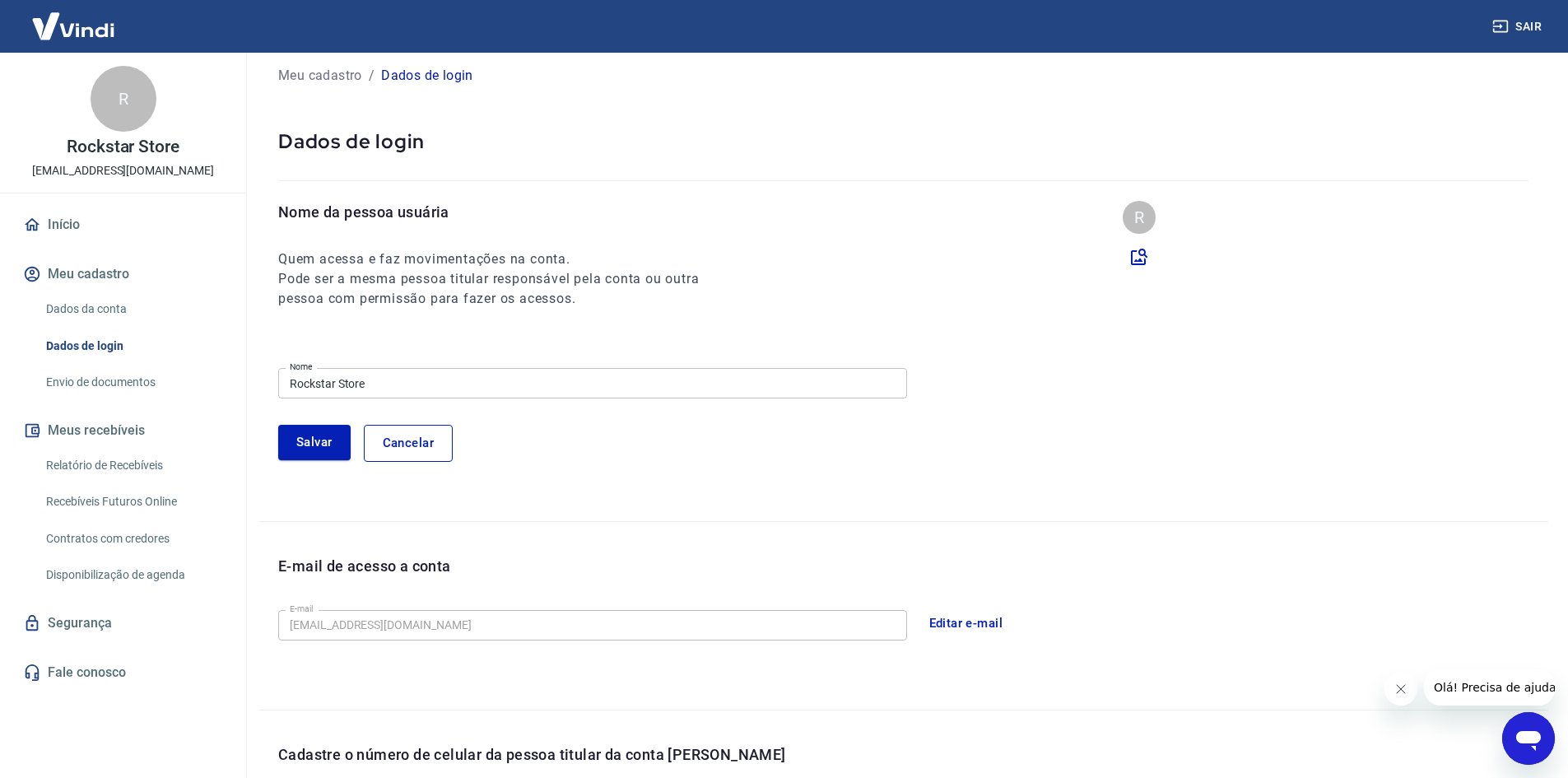
click at [457, 391] on input "Rockstar Store" at bounding box center [592, 383] width 629 height 31
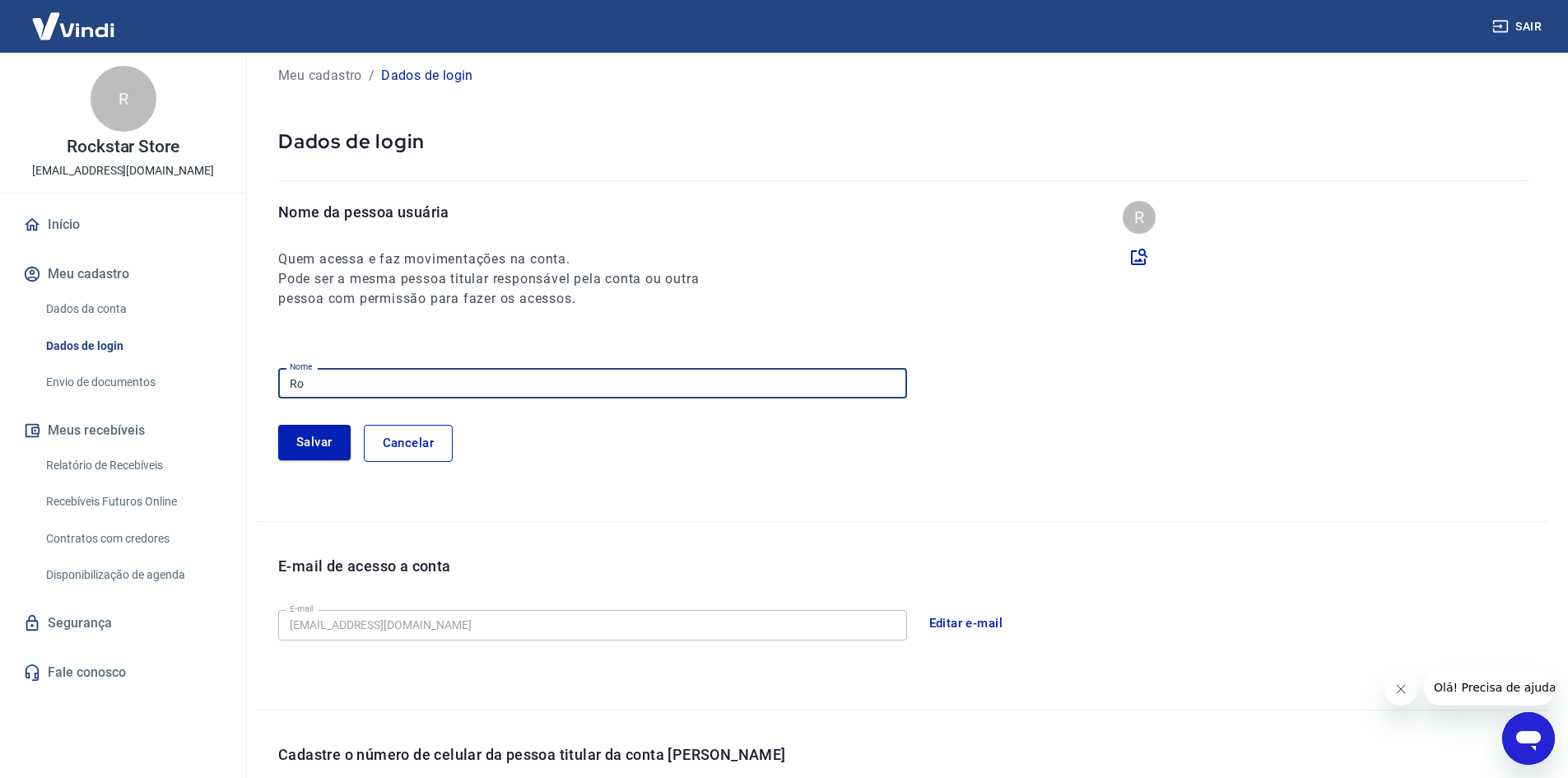
type input "R"
type input "Daiane"
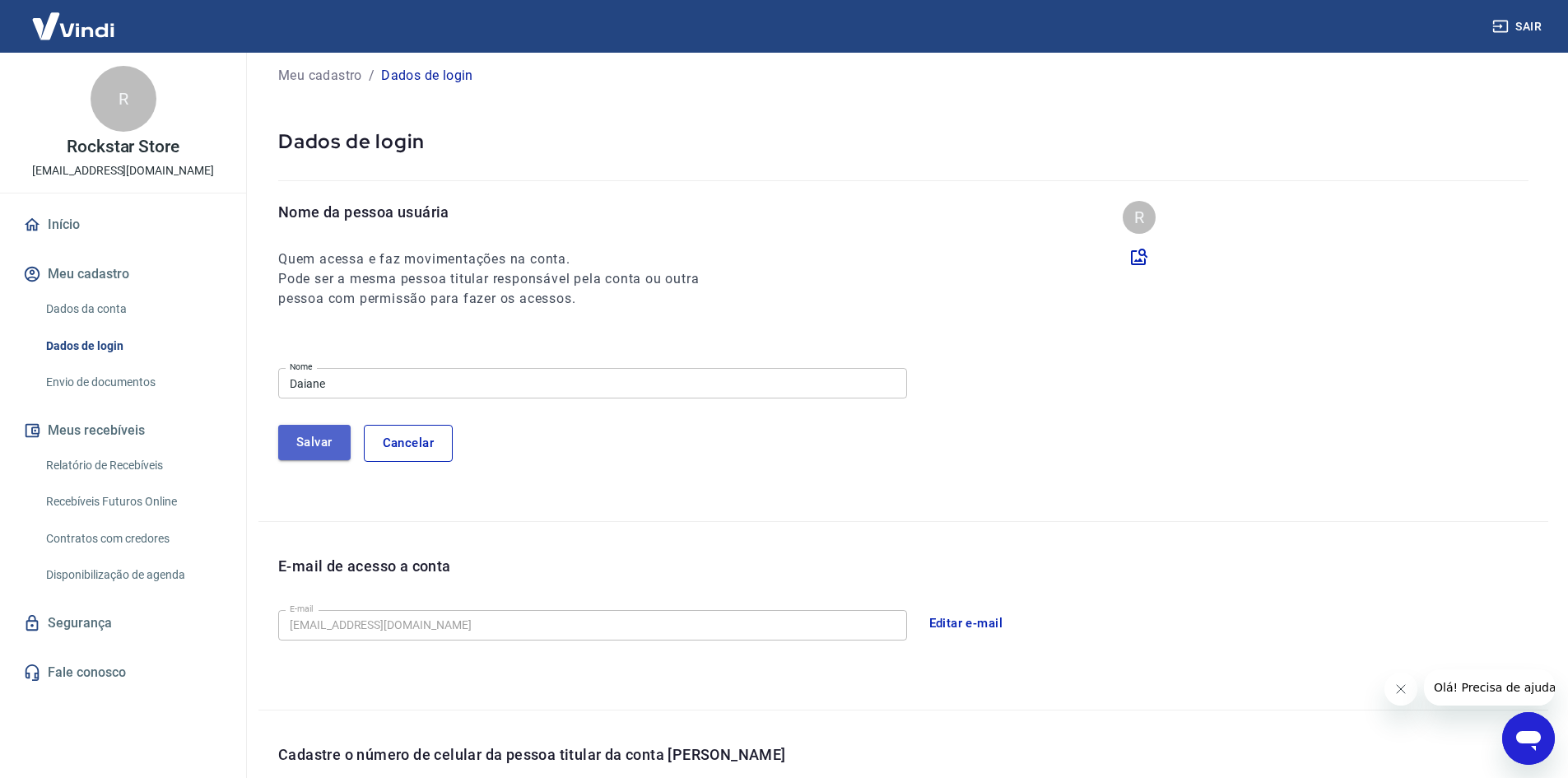
click at [310, 448] on button "Salvar" at bounding box center [313, 442] width 72 height 35
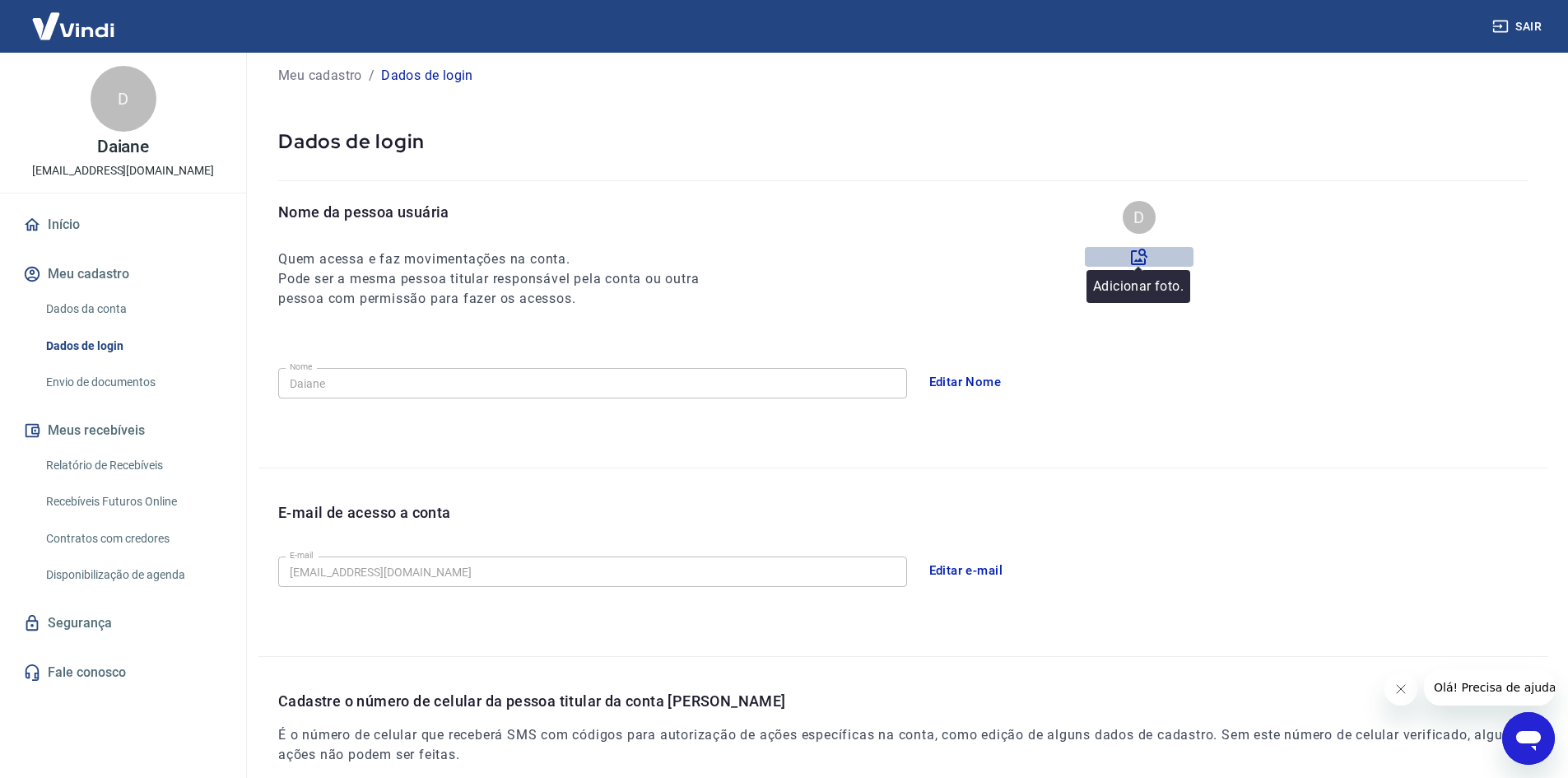
click at [1138, 248] on icon at bounding box center [1139, 257] width 20 height 20
click at [0, 0] on input "file" at bounding box center [0, 0] width 0 height 0
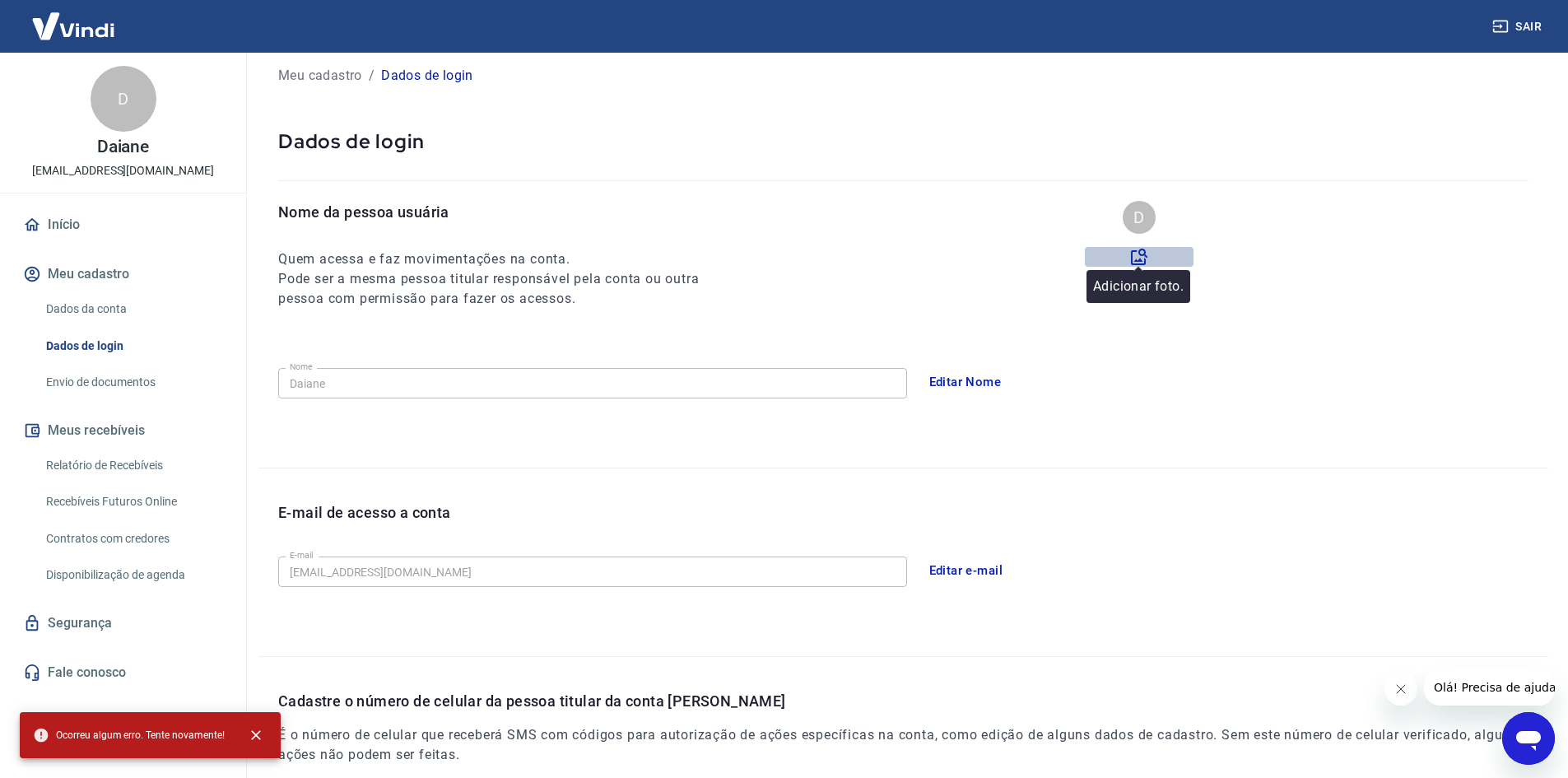
click at [1138, 248] on icon at bounding box center [1139, 257] width 20 height 20
click at [0, 0] on input "file" at bounding box center [0, 0] width 0 height 0
click at [1138, 254] on icon at bounding box center [1139, 257] width 20 height 20
click at [0, 0] on input "file" at bounding box center [0, 0] width 0 height 0
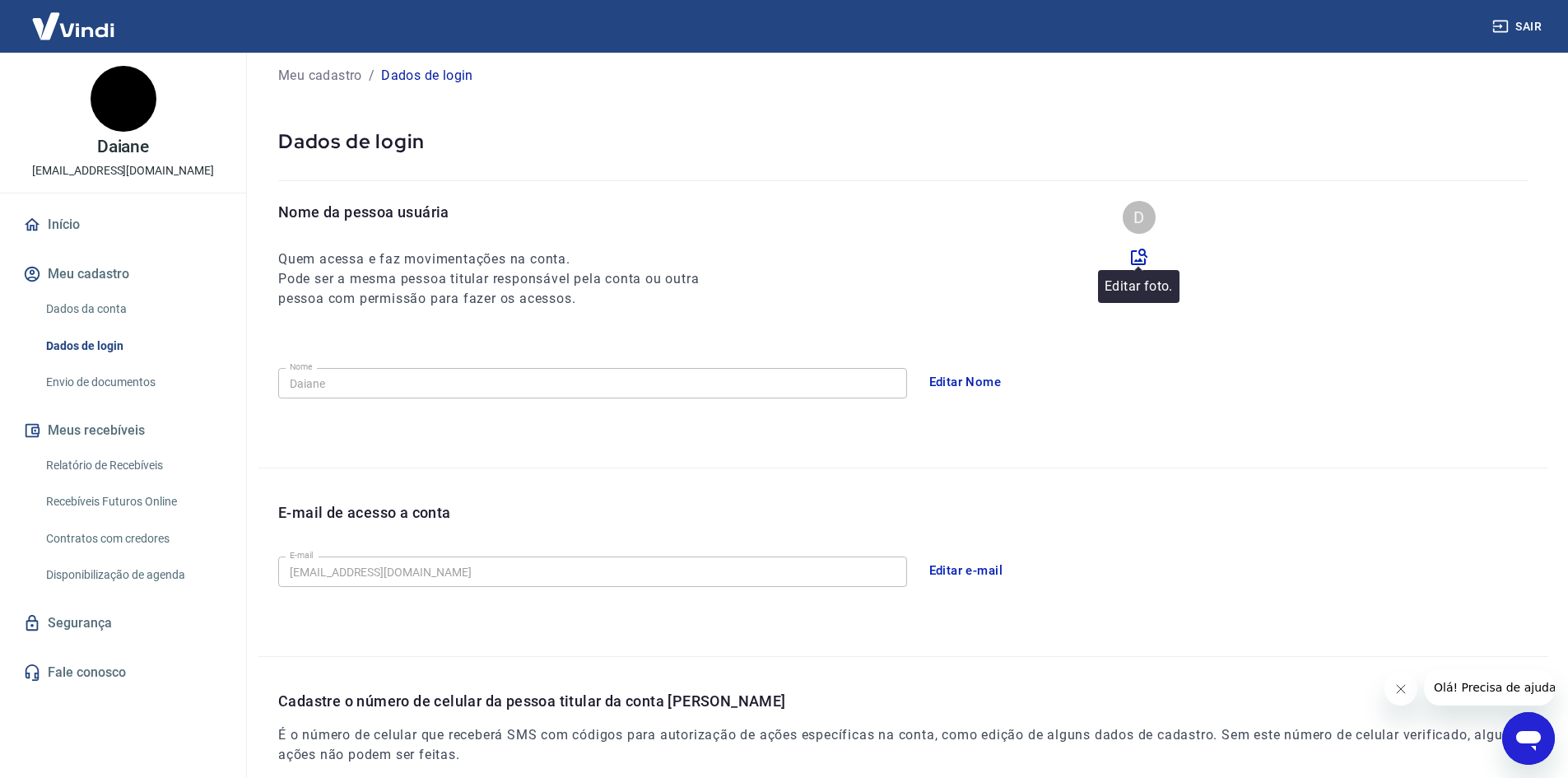
click at [1142, 255] on icon at bounding box center [1139, 257] width 20 height 20
click at [0, 0] on input "file" at bounding box center [0, 0] width 0 height 0
click at [1143, 255] on icon at bounding box center [1139, 257] width 17 height 17
click at [0, 0] on input "file" at bounding box center [0, 0] width 0 height 0
click at [93, 429] on button "Meus recebíveis" at bounding box center [123, 430] width 206 height 36
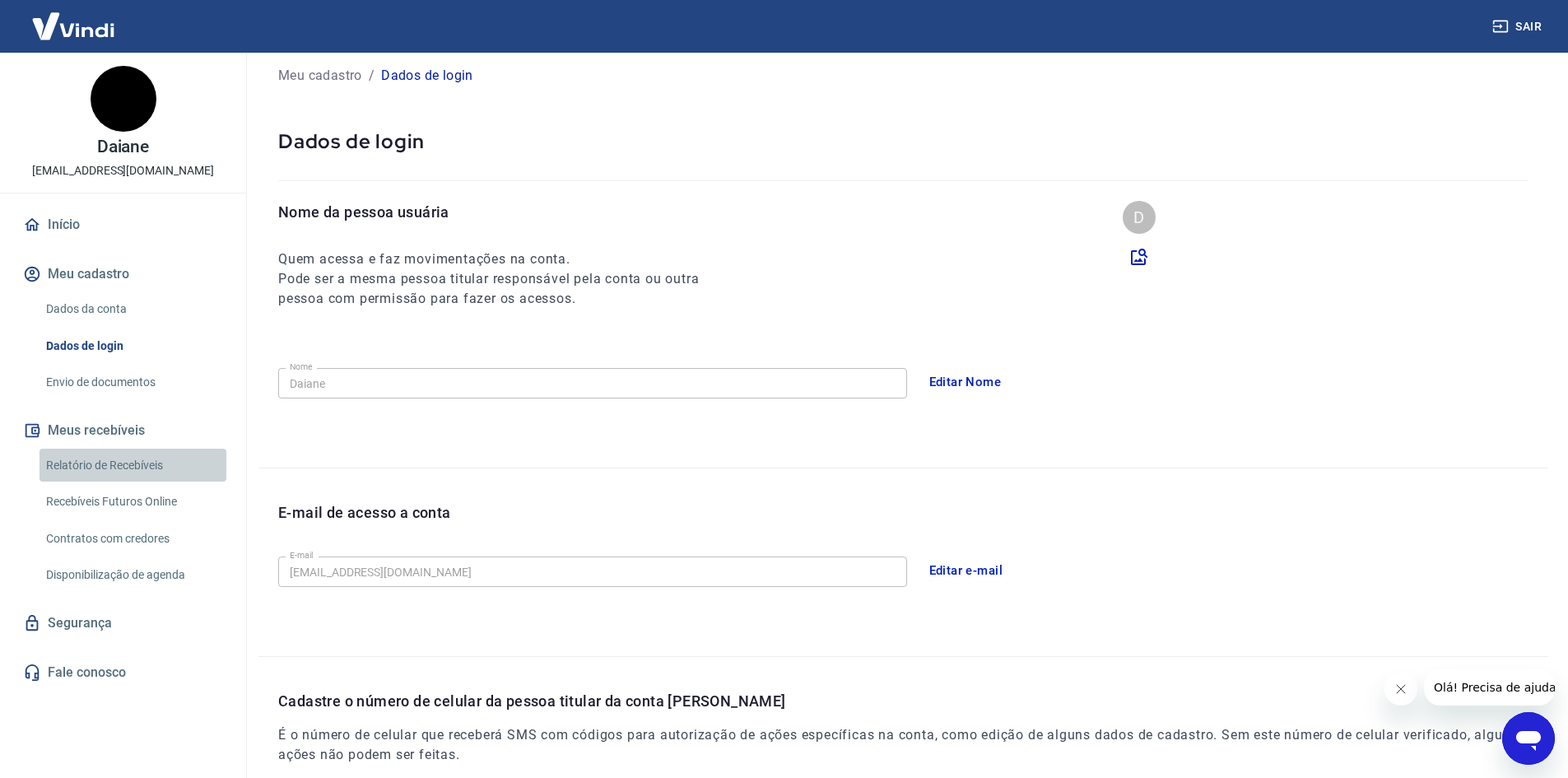
click at [104, 462] on link "Relatório de Recebíveis" at bounding box center [133, 465] width 187 height 34
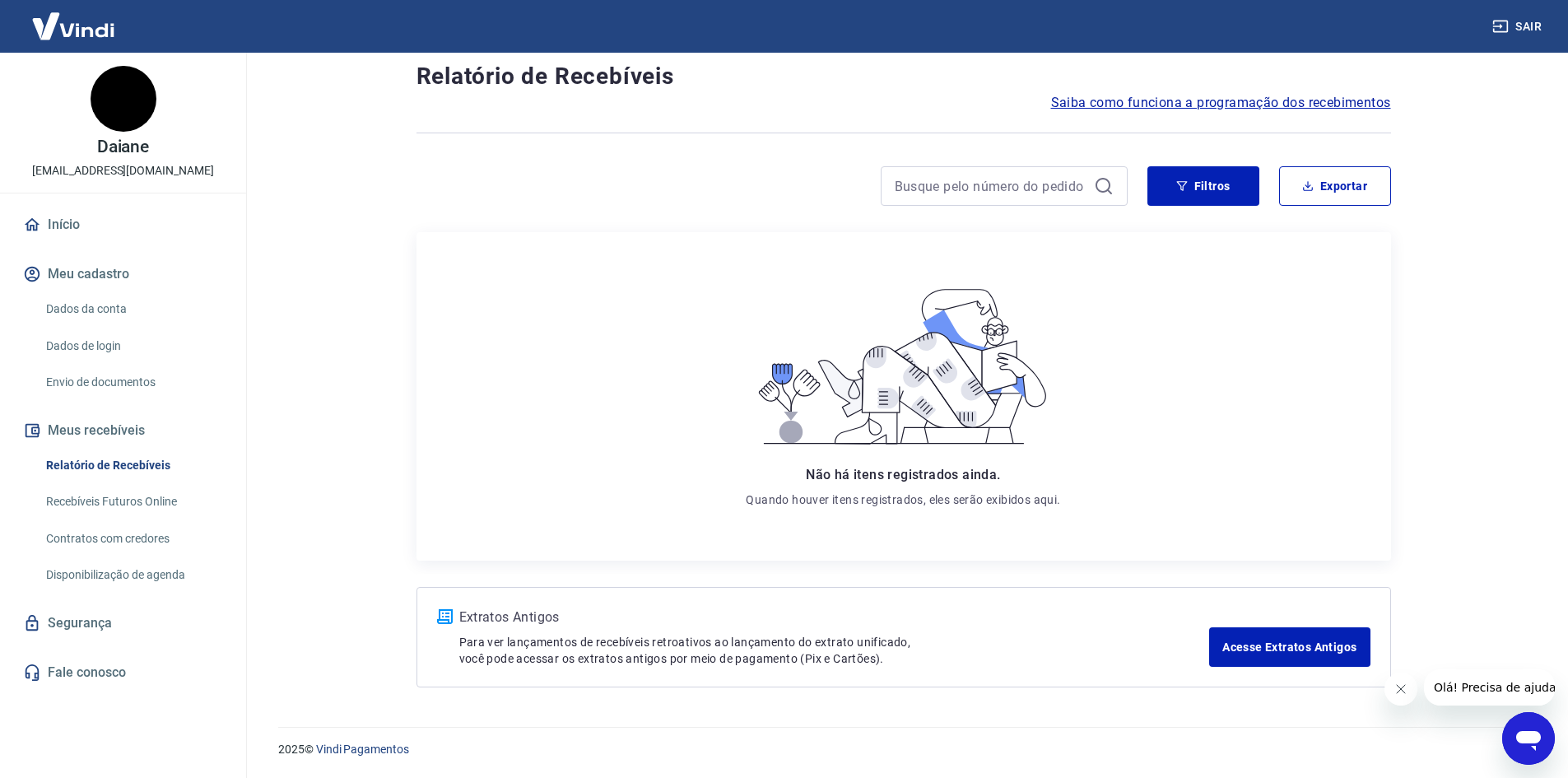
scroll to position [40, 0]
click at [126, 500] on link "Recebíveis Futuros Online" at bounding box center [133, 502] width 187 height 34
click at [120, 534] on link "Contratos com credores" at bounding box center [133, 538] width 187 height 34
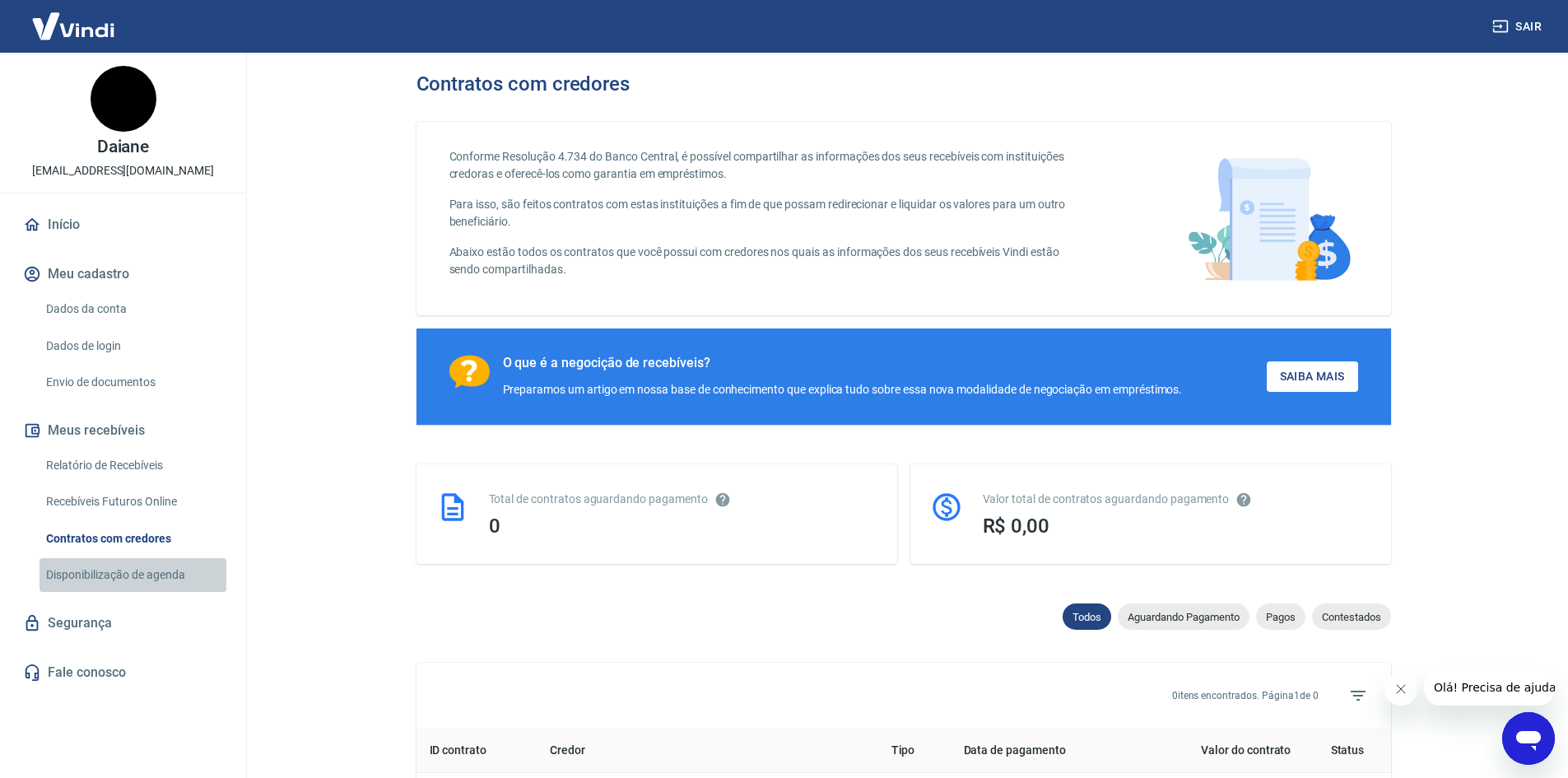
click at [95, 575] on link "Disponibilização de agenda" at bounding box center [133, 575] width 187 height 34
